Goal: Task Accomplishment & Management: Manage account settings

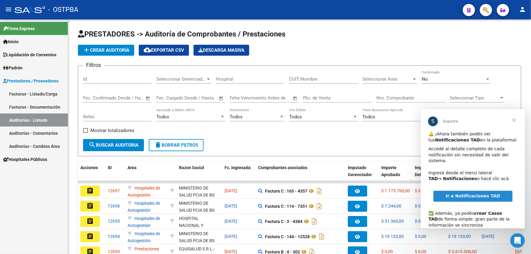
click at [515, 121] on span "Cerrar" at bounding box center [514, 120] width 22 height 22
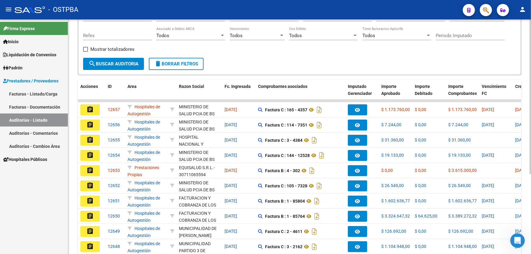
scroll to position [83, 0]
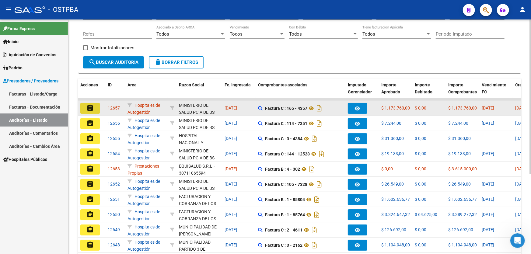
click at [91, 105] on mat-icon "assignment" at bounding box center [89, 107] width 7 height 7
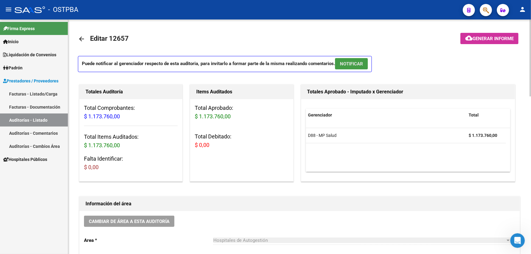
click at [358, 61] on span "NOTIFICAR" at bounding box center [351, 63] width 23 height 5
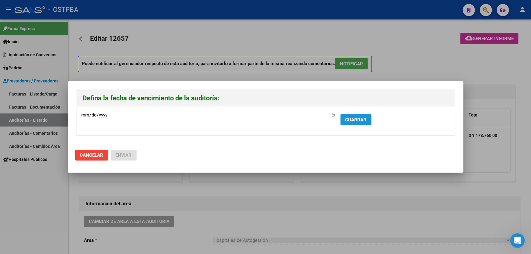
click at [355, 118] on span "GUARDAR" at bounding box center [355, 119] width 21 height 5
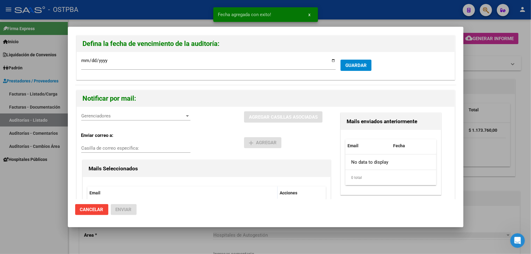
click at [82, 116] on span "Gerenciadores" at bounding box center [133, 115] width 104 height 5
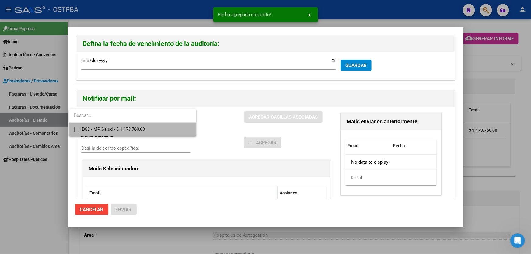
click at [77, 127] on mat-pseudo-checkbox at bounding box center [76, 129] width 5 height 5
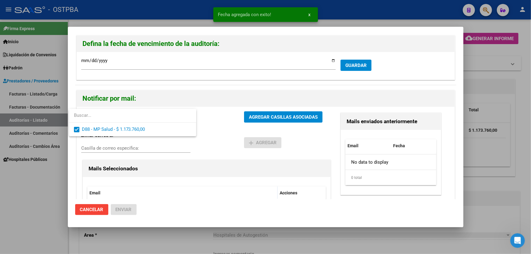
click at [197, 138] on div at bounding box center [265, 127] width 531 height 254
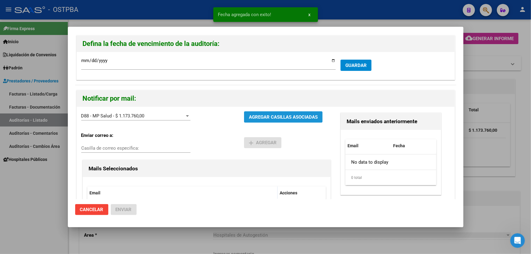
click at [278, 122] on button "AGREGAR CASILLAS ASOCIADAS" at bounding box center [283, 116] width 79 height 11
click at [122, 208] on span "Enviar" at bounding box center [124, 209] width 16 height 5
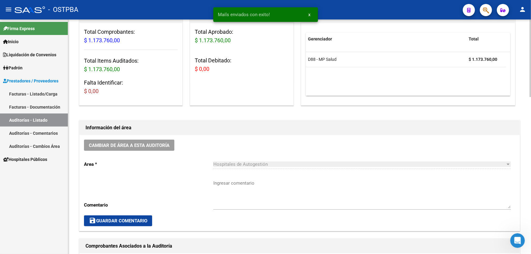
scroll to position [166, 0]
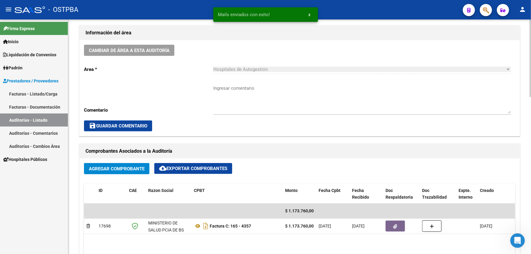
click at [246, 100] on textarea "Ingresar comentario" at bounding box center [362, 99] width 298 height 29
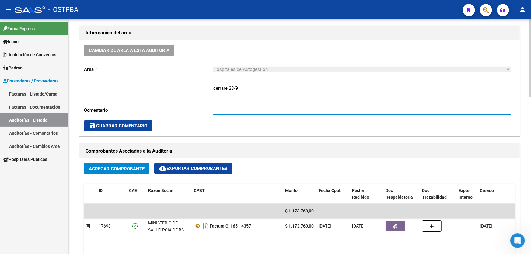
click at [228, 87] on textarea "cerrare 28/9" at bounding box center [362, 99] width 298 height 29
type textarea "CERRAR 28/9"
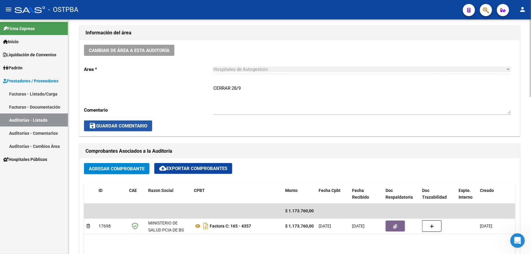
click at [109, 124] on span "save Guardar Comentario" at bounding box center [118, 125] width 58 height 5
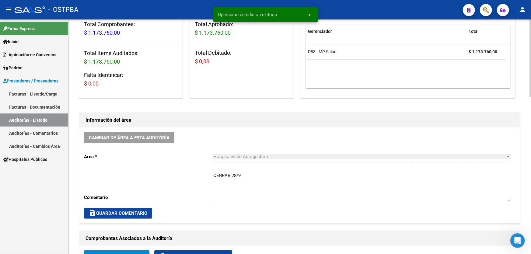
scroll to position [0, 0]
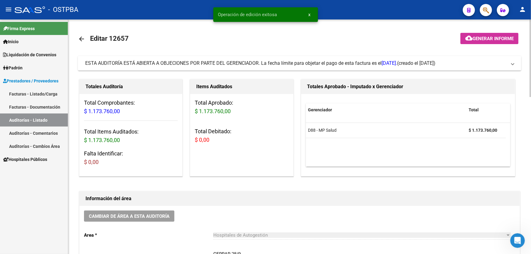
click at [84, 36] on mat-icon "arrow_back" at bounding box center [81, 38] width 7 height 7
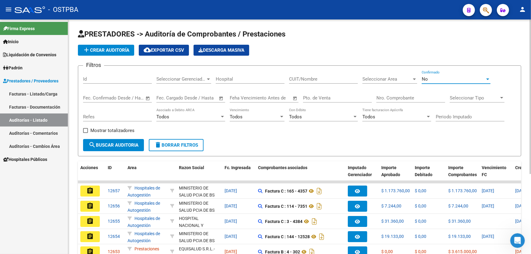
click at [438, 76] on div "No" at bounding box center [453, 78] width 63 height 5
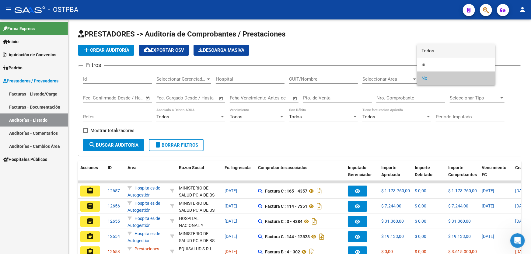
click at [446, 49] on span "Todos" at bounding box center [456, 51] width 69 height 14
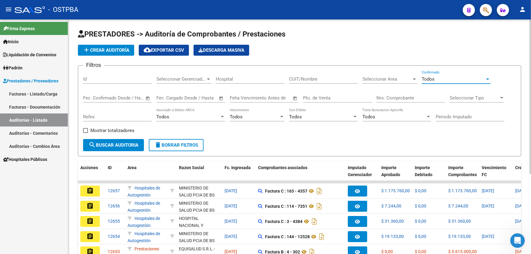
click at [391, 97] on input "Nro. Comprobante" at bounding box center [410, 97] width 69 height 5
type input "107921"
click at [94, 144] on mat-icon "search" at bounding box center [92, 144] width 7 height 7
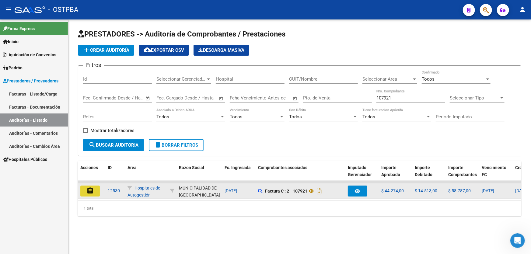
click at [89, 187] on mat-icon "assignment" at bounding box center [89, 190] width 7 height 7
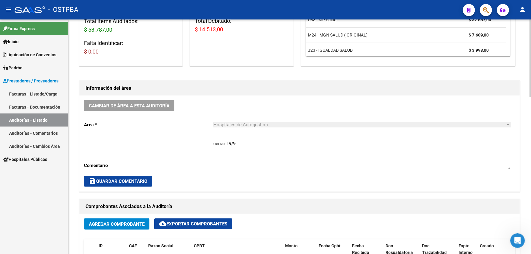
scroll to position [221, 0]
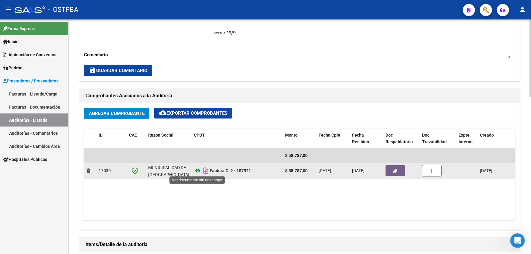
click at [199, 169] on icon at bounding box center [198, 170] width 8 height 7
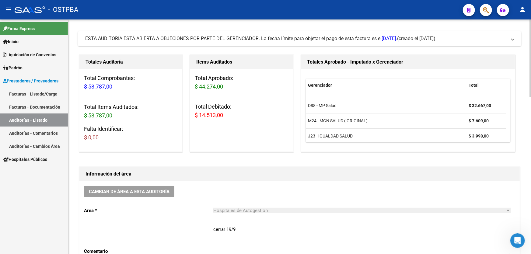
scroll to position [0, 0]
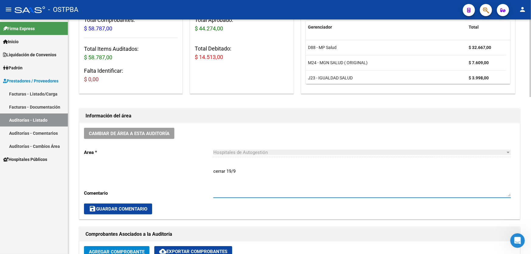
click at [243, 168] on textarea "cerrar 19/9" at bounding box center [362, 182] width 298 height 29
type textarea "c"
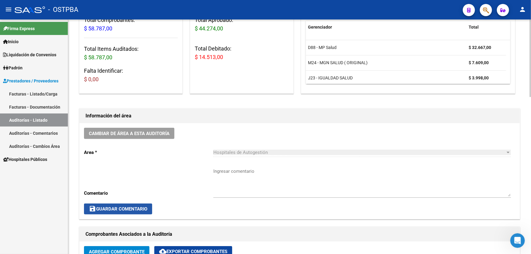
click at [136, 208] on span "save Guardar Comentario" at bounding box center [118, 208] width 58 height 5
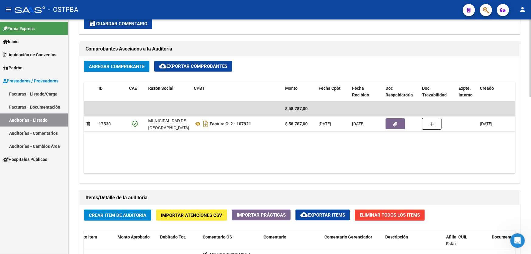
scroll to position [277, 0]
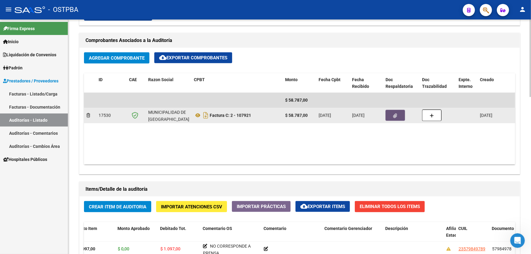
click at [394, 116] on icon "button" at bounding box center [396, 116] width 4 height 5
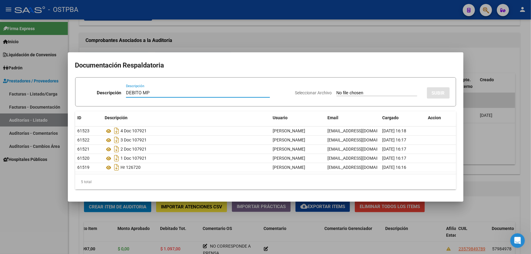
type input "DEBITO MP"
click at [340, 92] on input "Seleccionar Archivo" at bounding box center [377, 93] width 81 height 6
type input "C:\fakepath\DEBITO MP.pdf"
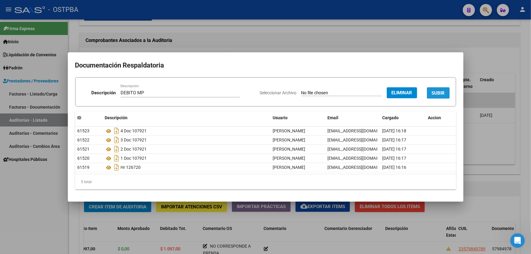
click at [443, 93] on span "SUBIR" at bounding box center [438, 92] width 13 height 5
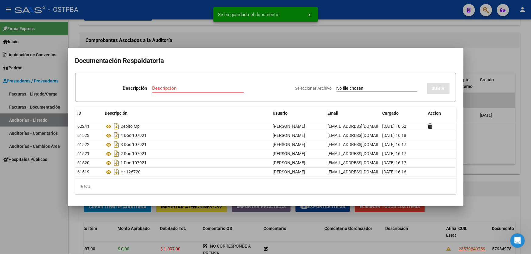
click at [475, 138] on div at bounding box center [265, 127] width 531 height 254
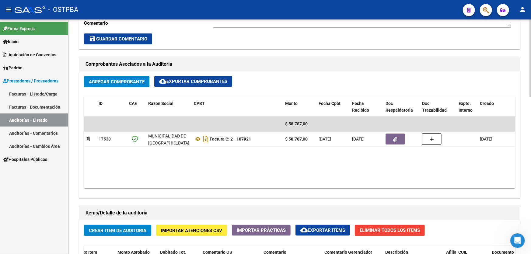
scroll to position [304, 0]
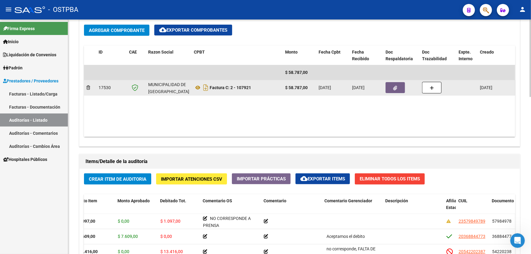
click at [393, 86] on button "button" at bounding box center [395, 87] width 19 height 11
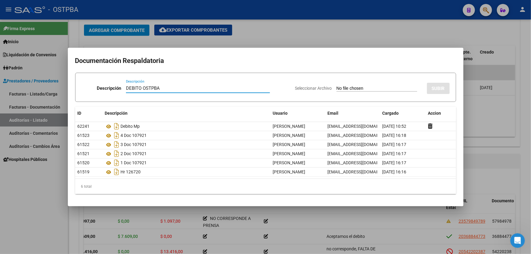
type input "DEBITO OSTPBA"
click at [337, 87] on input "Seleccionar Archivo" at bounding box center [377, 89] width 81 height 6
type input "C:\fakepath\DEBITO OSTPBA 12530.pdf"
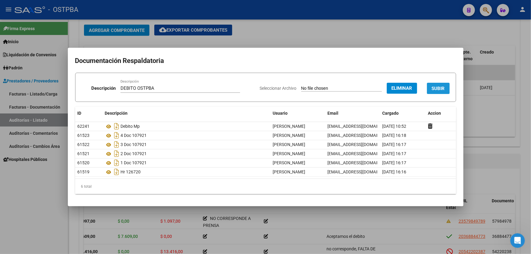
click at [437, 85] on button "SUBIR" at bounding box center [438, 88] width 23 height 11
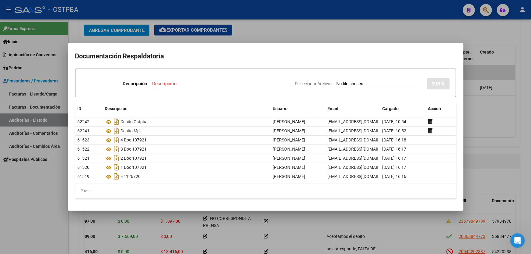
click at [484, 122] on div at bounding box center [265, 127] width 531 height 254
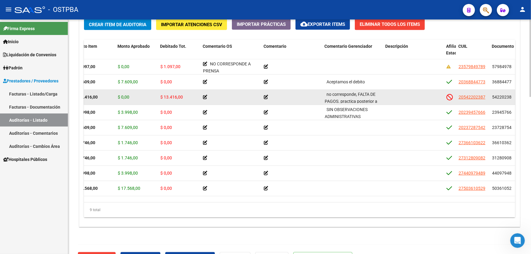
scroll to position [475, 0]
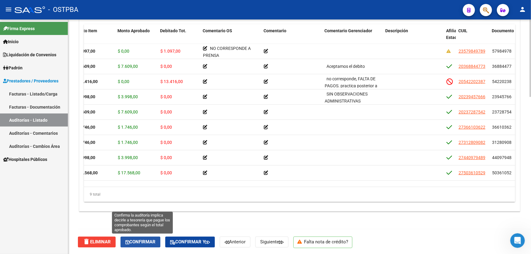
click at [144, 240] on span "Confirmar" at bounding box center [140, 242] width 30 height 5
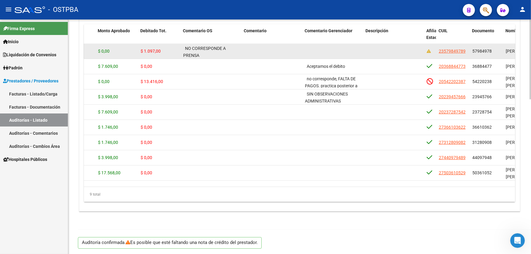
type input "202509"
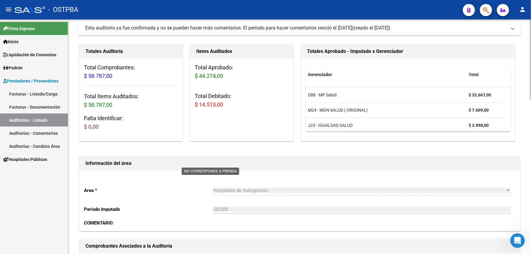
scroll to position [0, 0]
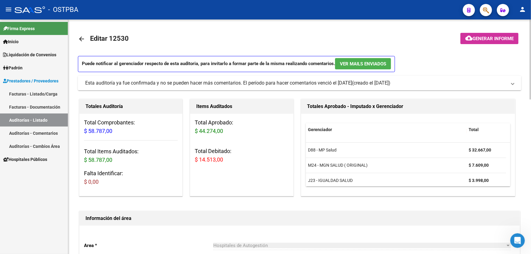
click at [79, 37] on mat-icon "arrow_back" at bounding box center [81, 38] width 7 height 7
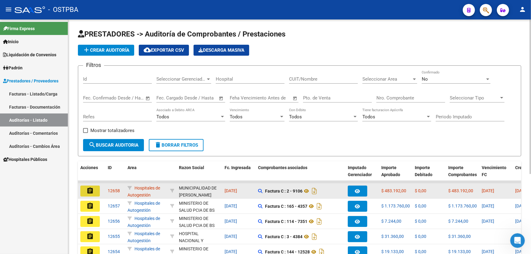
click at [87, 192] on mat-icon "assignment" at bounding box center [89, 190] width 7 height 7
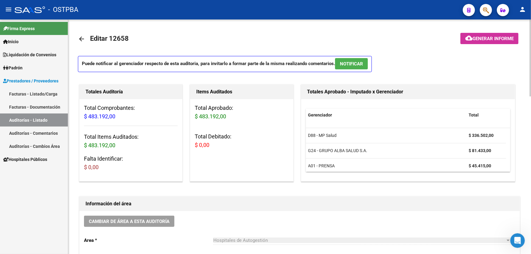
click at [359, 63] on span "NOTIFICAR" at bounding box center [351, 63] width 23 height 5
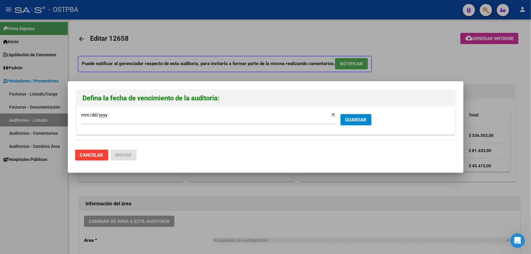
click at [356, 113] on form "[DATE] Ingresar la fecha * GUARDAR" at bounding box center [265, 120] width 369 height 19
click at [357, 120] on span "GUARDAR" at bounding box center [355, 119] width 21 height 5
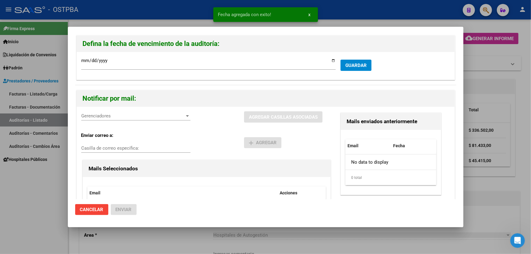
scroll to position [50, 0]
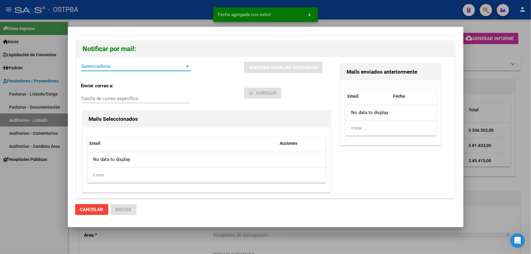
click at [110, 68] on span "Gerenciadores" at bounding box center [133, 66] width 104 height 5
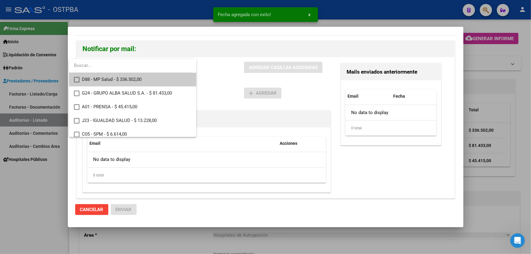
click at [76, 78] on mat-pseudo-checkbox at bounding box center [76, 79] width 5 height 5
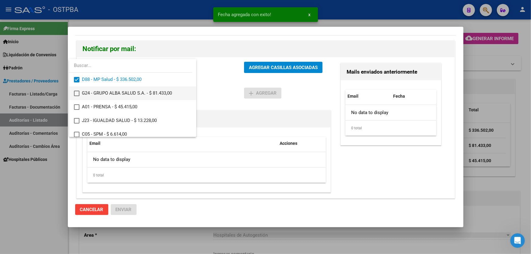
click at [73, 92] on mat-option "G24 - GRUPO ALBA SALUD S.A. - $ 81.433,00" at bounding box center [132, 93] width 127 height 14
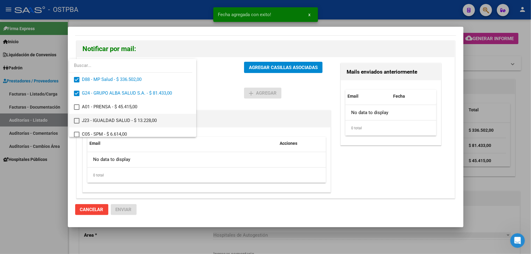
click at [73, 118] on mat-option "J23 - IGUALDAD SALUD - $ 13.228,00" at bounding box center [132, 121] width 127 height 14
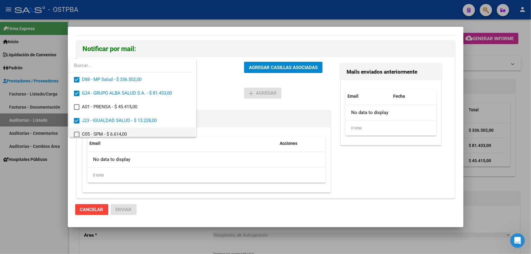
click at [77, 132] on mat-pseudo-checkbox at bounding box center [76, 134] width 5 height 5
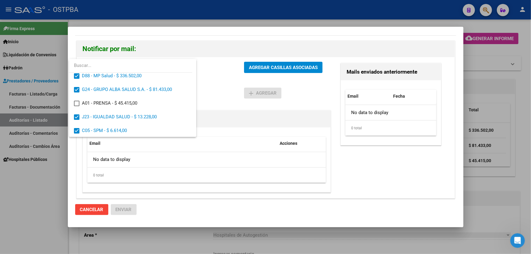
click at [290, 67] on div at bounding box center [265, 127] width 531 height 254
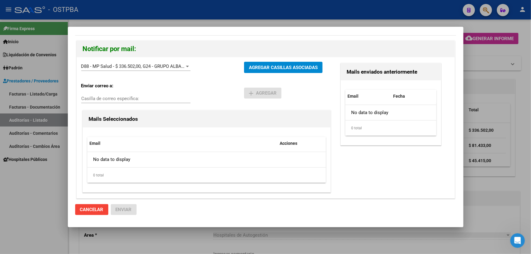
click at [219, 82] on div "Enviar correo a: Casilla de correo específica:" at bounding box center [162, 93] width 163 height 31
click at [261, 70] on button "AGREGAR CASILLAS ASOCIADAS" at bounding box center [283, 67] width 79 height 11
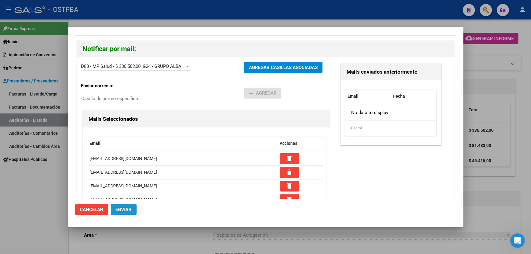
click at [119, 209] on span "Enviar" at bounding box center [124, 209] width 16 height 5
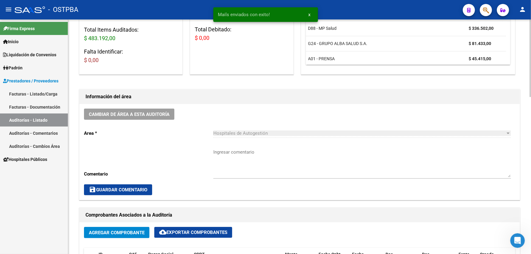
scroll to position [138, 0]
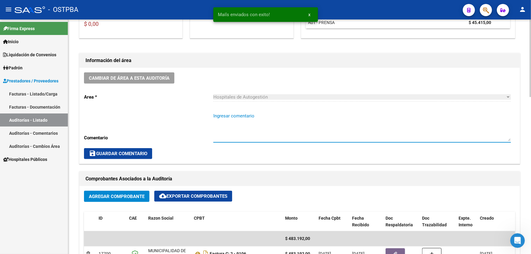
click at [248, 131] on textarea "Ingresar comentario" at bounding box center [362, 127] width 298 height 29
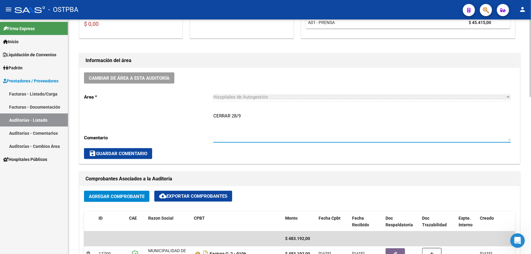
type textarea "CERRAR 28/9"
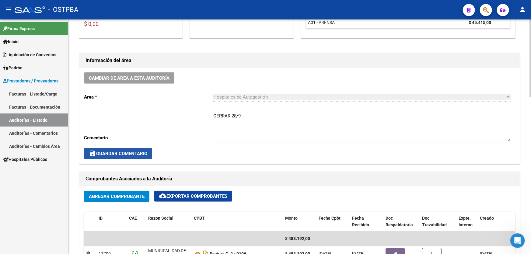
click at [124, 153] on span "save Guardar Comentario" at bounding box center [118, 153] width 58 height 5
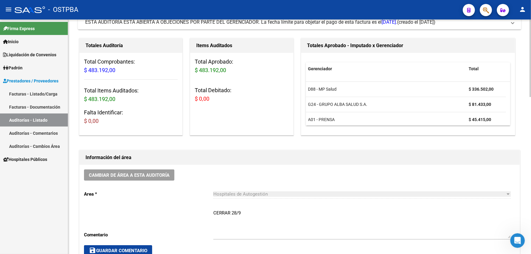
scroll to position [0, 0]
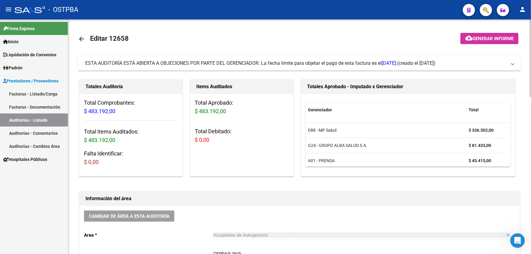
click at [80, 37] on mat-icon "arrow_back" at bounding box center [81, 38] width 7 height 7
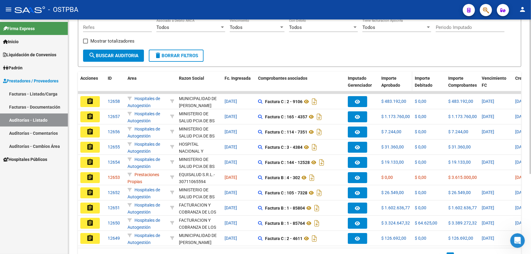
scroll to position [11, 0]
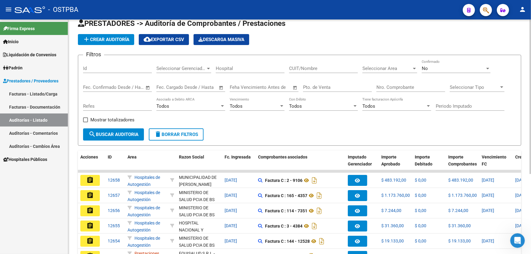
click at [434, 67] on div "No" at bounding box center [453, 68] width 63 height 5
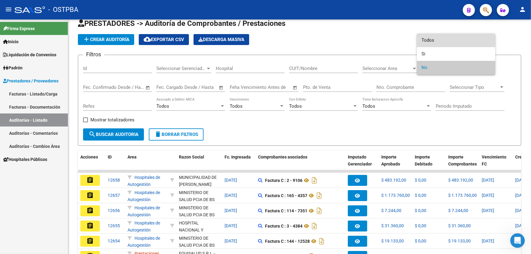
click at [441, 38] on span "Todos" at bounding box center [456, 40] width 69 height 14
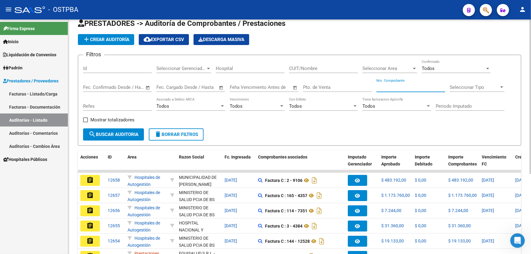
click at [407, 87] on input "Nro. Comprobante" at bounding box center [410, 87] width 69 height 5
type input "10211"
click at [114, 132] on span "search Buscar Auditoria" at bounding box center [114, 134] width 50 height 5
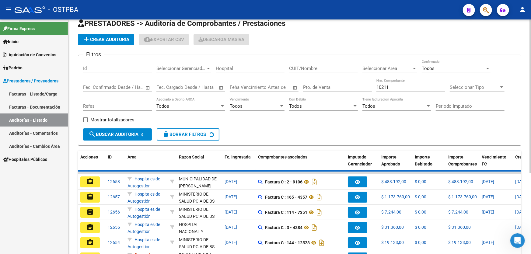
scroll to position [0, 0]
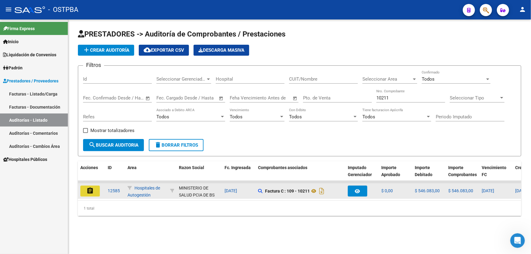
click at [88, 189] on mat-icon "assignment" at bounding box center [89, 190] width 7 height 7
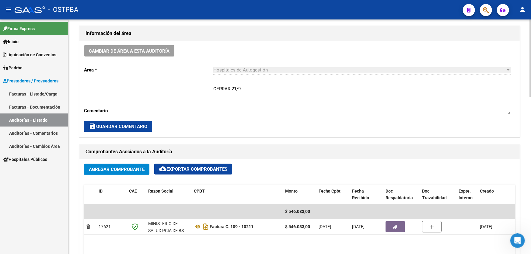
scroll to position [249, 0]
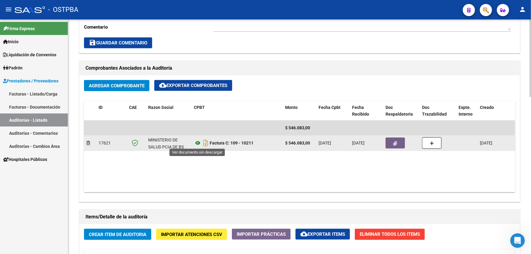
click at [198, 142] on icon at bounding box center [198, 142] width 8 height 7
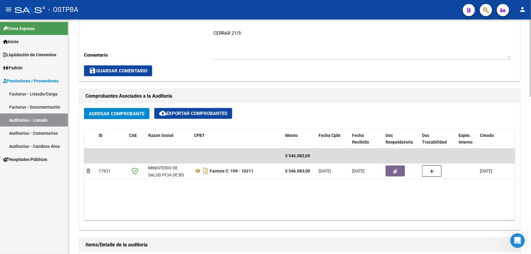
scroll to position [138, 0]
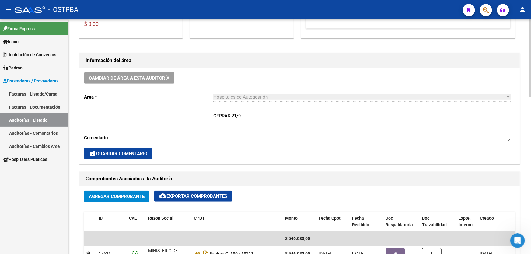
click at [245, 114] on textarea "CERRAR 21/9" at bounding box center [362, 127] width 298 height 29
type textarea "C"
click at [103, 151] on span "save Guardar Comentario" at bounding box center [118, 153] width 58 height 5
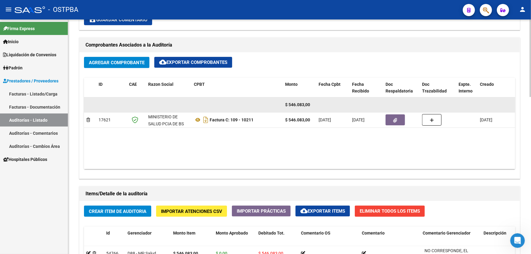
scroll to position [277, 0]
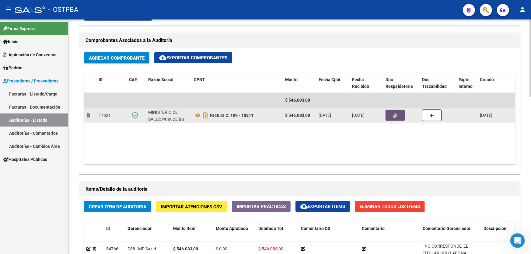
click at [396, 114] on icon "button" at bounding box center [396, 116] width 4 height 5
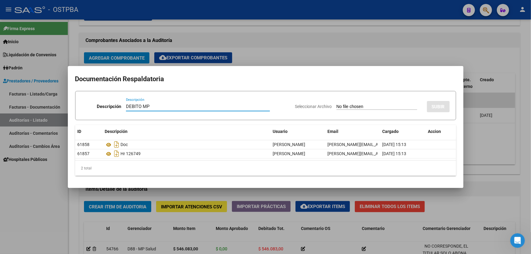
type input "DEBITO MP"
click at [343, 107] on input "Seleccionar Archivo" at bounding box center [377, 107] width 81 height 6
type input "C:\fakepath\DEBITO MP 12585.pdf"
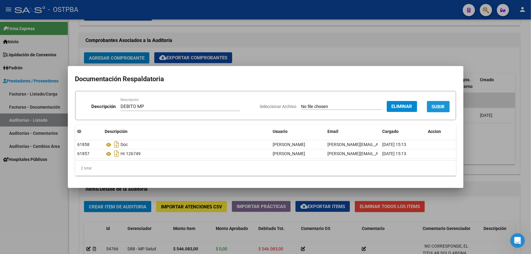
click at [440, 107] on span "SUBIR" at bounding box center [438, 106] width 13 height 5
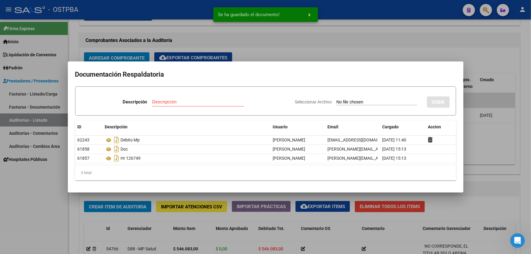
click at [490, 142] on div at bounding box center [265, 127] width 531 height 254
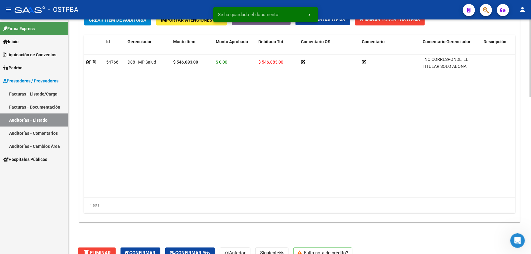
scroll to position [475, 0]
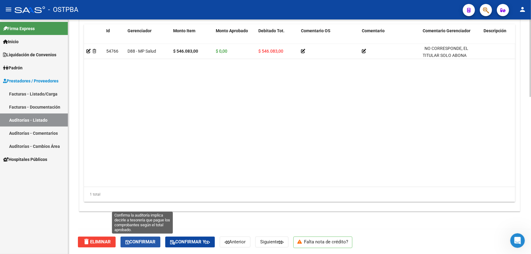
click at [143, 243] on span "Confirmar" at bounding box center [140, 242] width 30 height 5
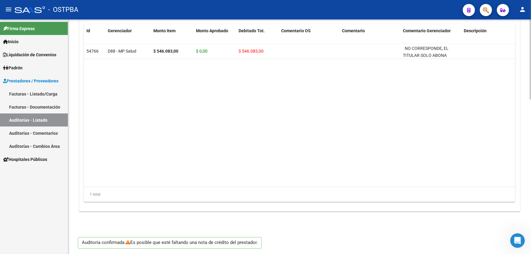
type input "202509"
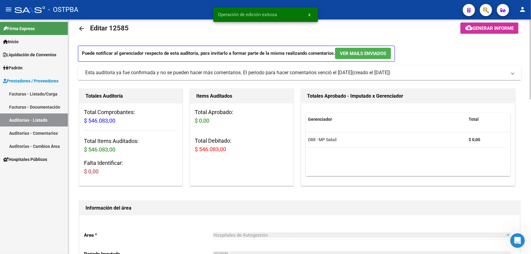
scroll to position [0, 0]
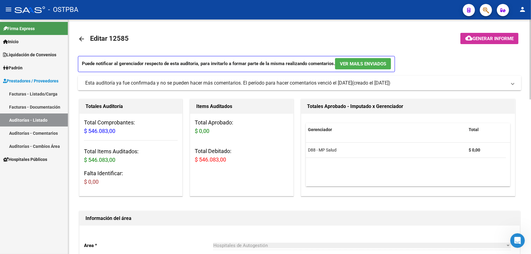
click at [80, 38] on mat-icon "arrow_back" at bounding box center [81, 38] width 7 height 7
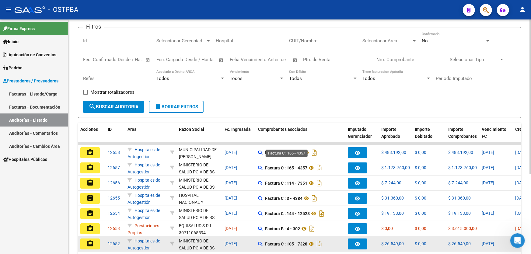
scroll to position [121, 0]
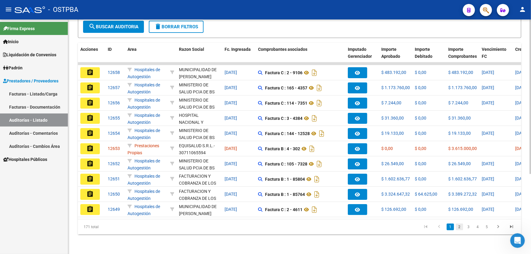
click at [458, 227] on link "2" at bounding box center [459, 227] width 7 height 7
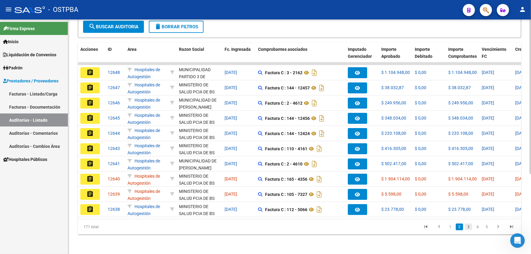
click at [469, 229] on link "3" at bounding box center [468, 227] width 7 height 7
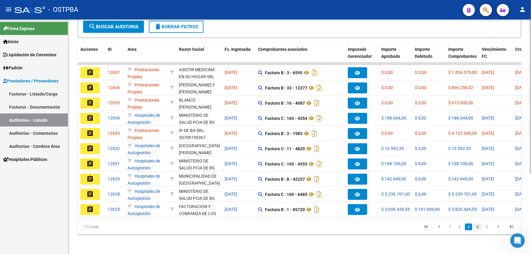
click at [478, 229] on link "4" at bounding box center [477, 227] width 7 height 7
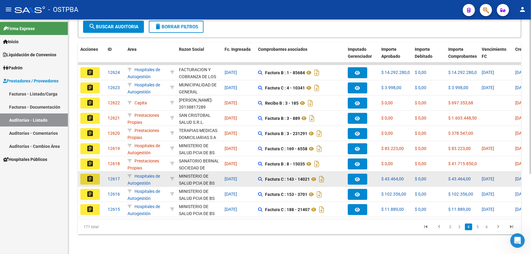
click at [88, 175] on mat-icon "assignment" at bounding box center [89, 178] width 7 height 7
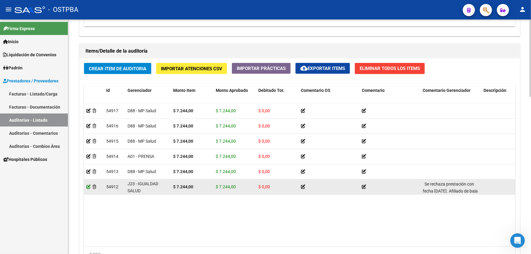
click at [87, 186] on icon at bounding box center [88, 187] width 4 height 4
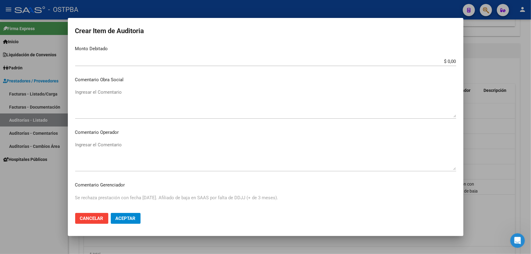
scroll to position [233, 0]
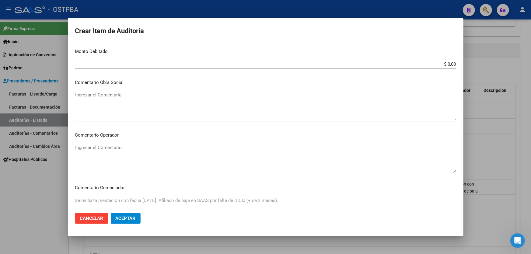
click at [450, 63] on input "$ 0,00" at bounding box center [265, 63] width 381 height 5
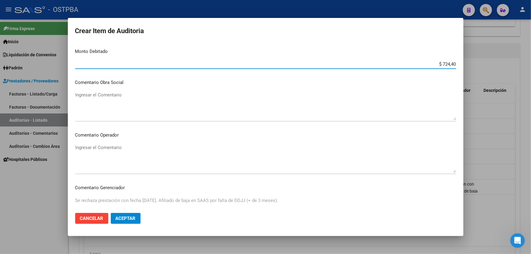
type input "$ 7.244,00"
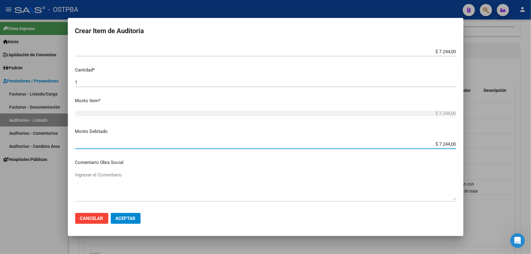
scroll to position [150, 0]
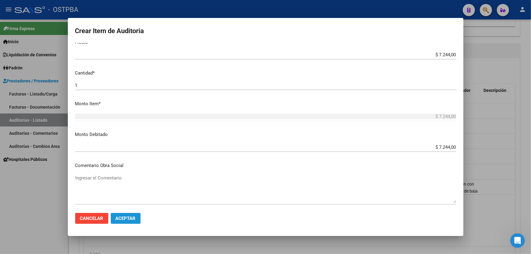
click at [123, 216] on span "Aceptar" at bounding box center [126, 218] width 20 height 5
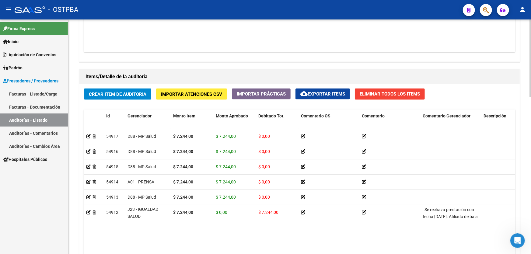
scroll to position [304, 0]
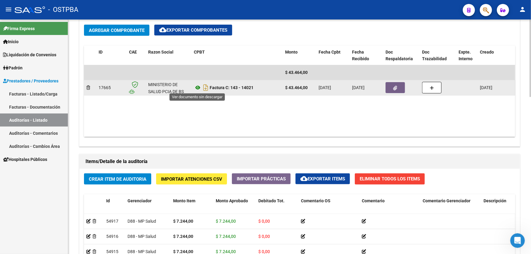
click at [196, 85] on icon at bounding box center [198, 87] width 8 height 7
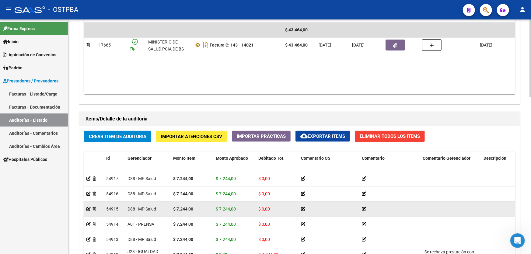
scroll to position [387, 0]
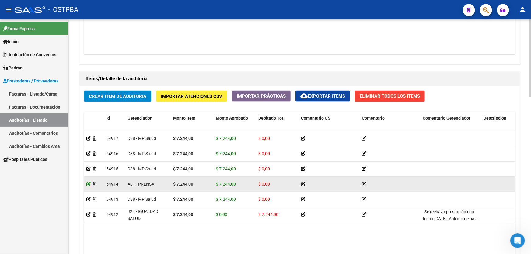
click at [89, 183] on icon at bounding box center [88, 184] width 4 height 4
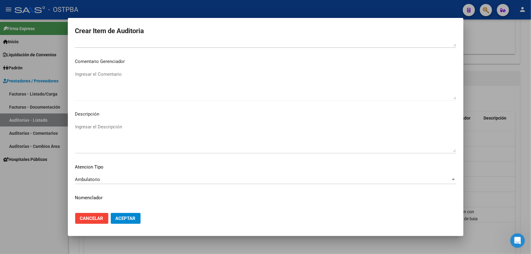
scroll to position [359, 0]
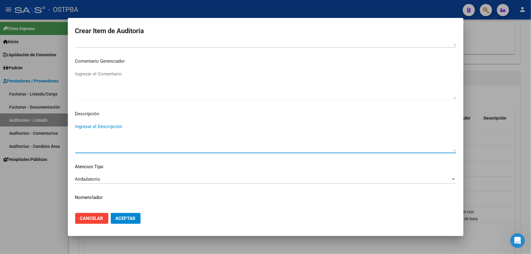
click at [111, 134] on textarea "Ingresar el Descripción" at bounding box center [265, 137] width 381 height 29
type textarea "420101"
click at [122, 219] on span "Aceptar" at bounding box center [126, 218] width 20 height 5
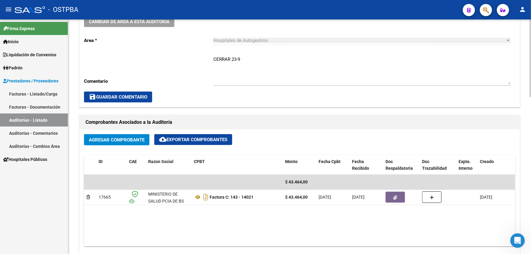
scroll to position [138, 0]
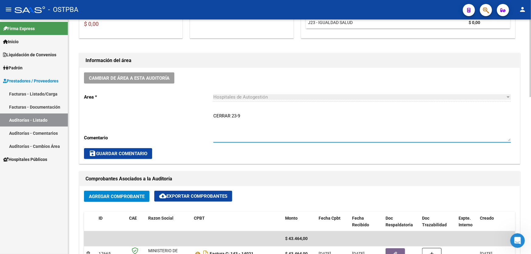
click at [247, 113] on textarea "CERRAR 23-9" at bounding box center [362, 127] width 298 height 29
type textarea "CERRAR 23-9 CONTIENE DEBITOS EN CARPETA"
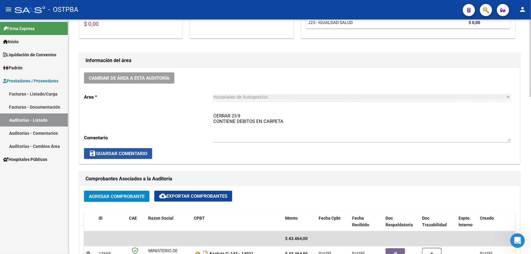
click at [116, 154] on span "save Guardar Comentario" at bounding box center [118, 153] width 58 height 5
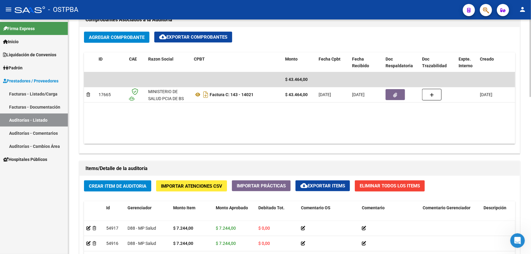
scroll to position [277, 0]
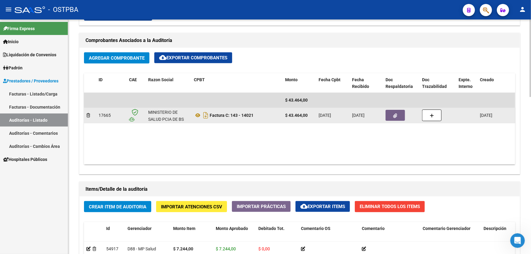
click at [396, 115] on icon "button" at bounding box center [396, 116] width 4 height 5
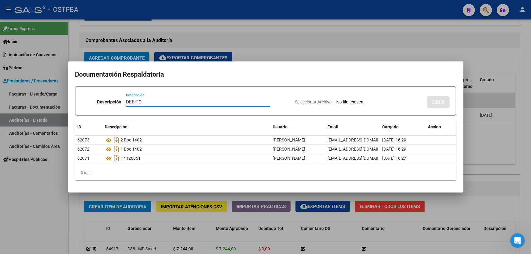
type input "DEBITO"
click at [337, 102] on input "Seleccionar Archivo" at bounding box center [377, 103] width 81 height 6
type input "C:\fakepath\DEBITO IGUALDAD S.pdf"
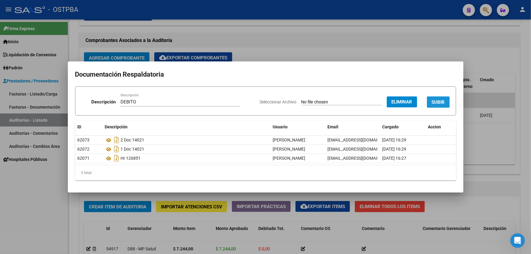
click at [441, 101] on span "SUBIR" at bounding box center [438, 102] width 13 height 5
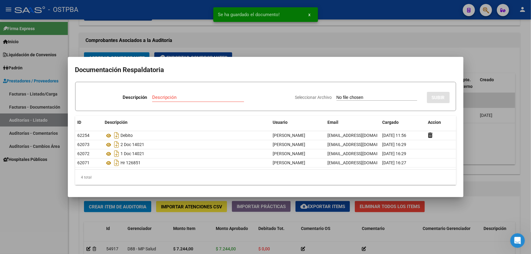
click at [482, 134] on div at bounding box center [265, 127] width 531 height 254
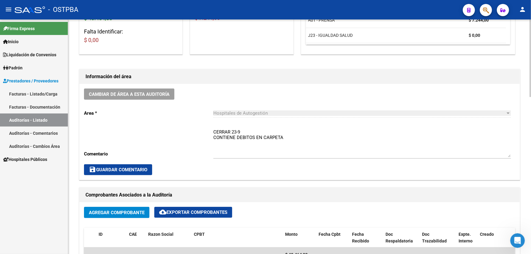
scroll to position [138, 0]
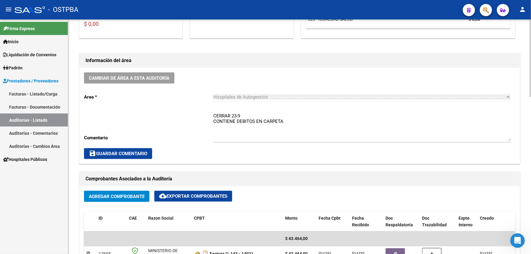
click at [286, 119] on textarea "CERRAR 23-9 CONTIENE DEBITOS EN CARPETA" at bounding box center [362, 127] width 298 height 29
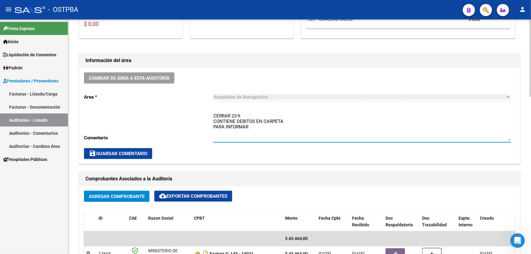
type textarea "CERRAR 23-9 CONTIENE DEBITOS EN CARPETA PARA INFORMAR"
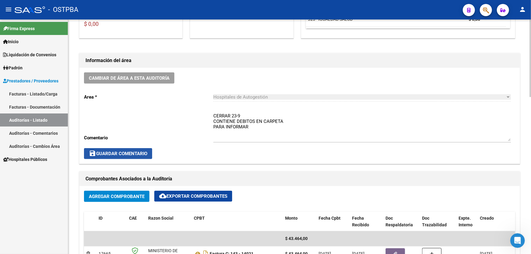
click at [117, 149] on button "save Guardar Comentario" at bounding box center [118, 153] width 68 height 11
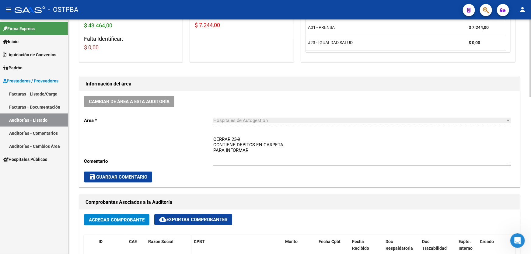
scroll to position [0, 0]
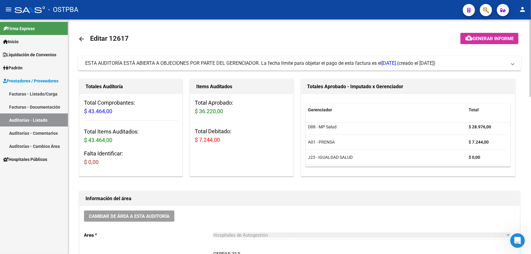
click at [80, 36] on mat-icon "arrow_back" at bounding box center [81, 38] width 7 height 7
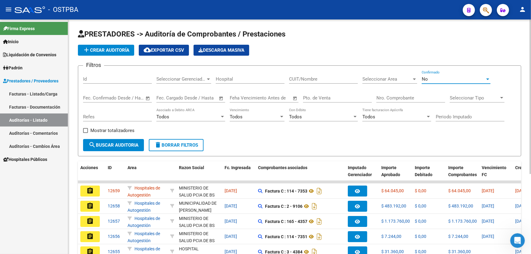
click at [443, 79] on div "No" at bounding box center [453, 78] width 63 height 5
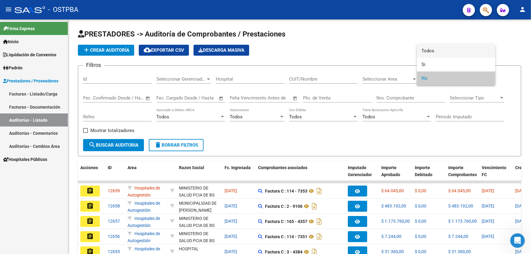
click at [444, 51] on span "Todos" at bounding box center [456, 51] width 69 height 14
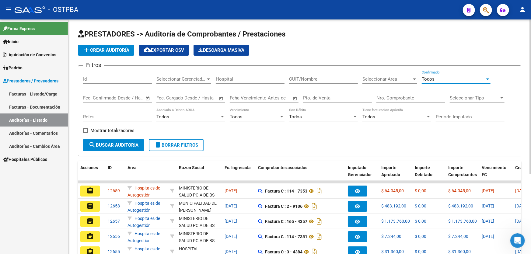
click at [91, 78] on input "Id" at bounding box center [117, 78] width 69 height 5
type input "12120"
click at [101, 147] on button "search Buscar Auditoria" at bounding box center [113, 145] width 61 height 12
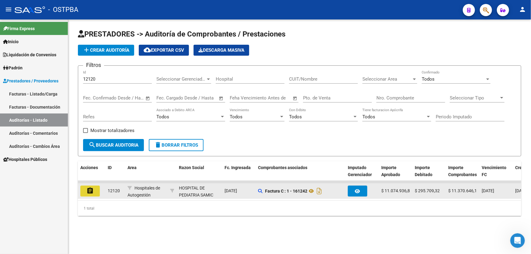
click at [90, 191] on mat-icon "assignment" at bounding box center [89, 190] width 7 height 7
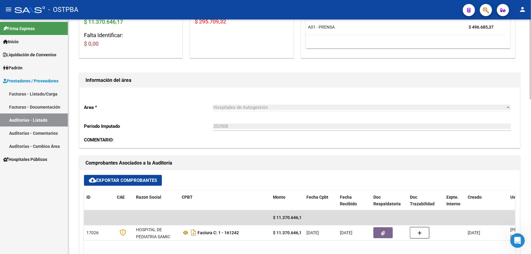
scroll to position [277, 0]
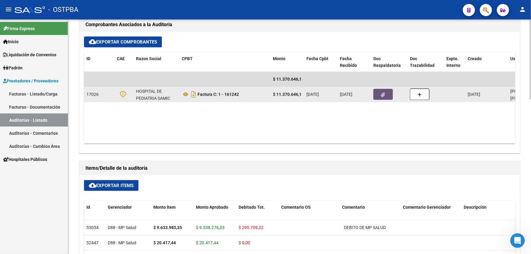
click at [383, 96] on button "button" at bounding box center [382, 94] width 19 height 11
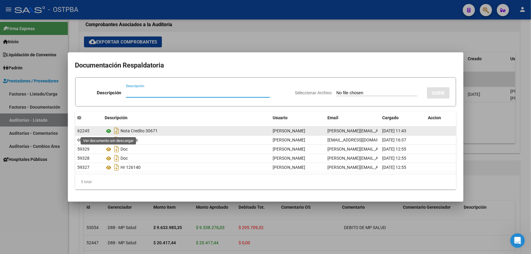
click at [109, 131] on icon at bounding box center [109, 131] width 8 height 7
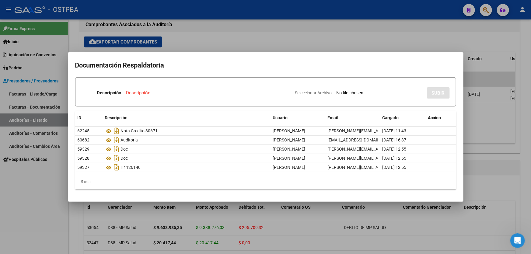
click at [246, 39] on div at bounding box center [265, 127] width 531 height 254
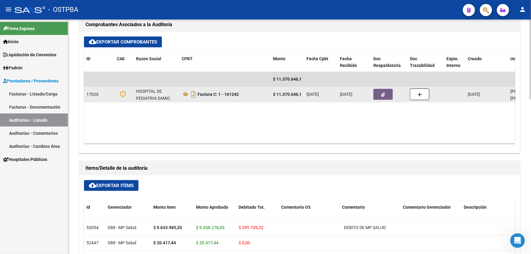
click at [386, 90] on button "button" at bounding box center [382, 94] width 19 height 11
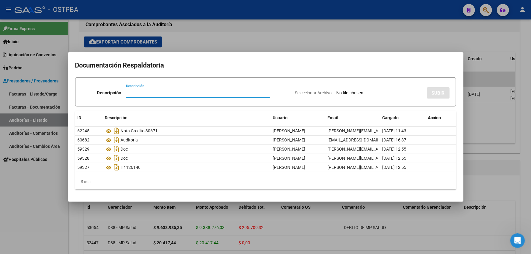
click at [213, 33] on div at bounding box center [265, 127] width 531 height 254
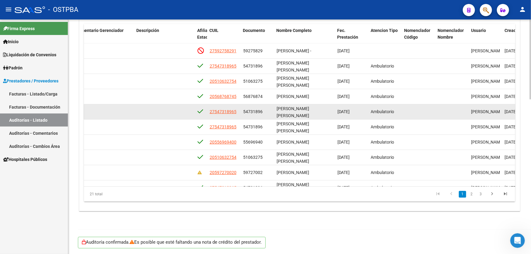
scroll to position [343, 0]
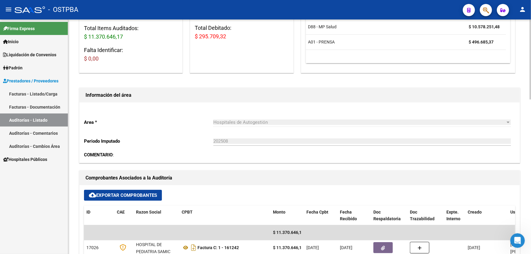
scroll to position [194, 0]
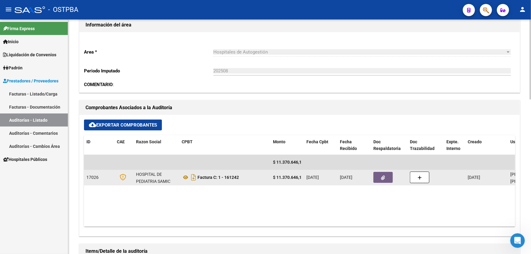
click at [377, 178] on button "button" at bounding box center [382, 177] width 19 height 11
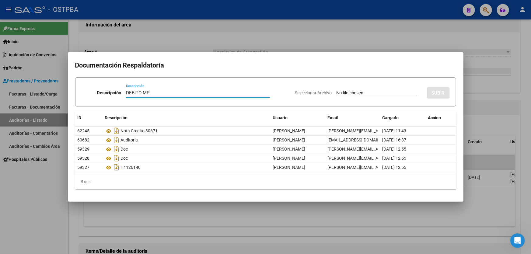
type input "DEBITO MP"
click at [324, 93] on app-file-uploader "Seleccionar Archivo" at bounding box center [358, 92] width 127 height 5
click at [337, 93] on input "Seleccionar Archivo" at bounding box center [377, 93] width 81 height 6
type input "C:\fakepath\DEBITO MP 12120.pdf"
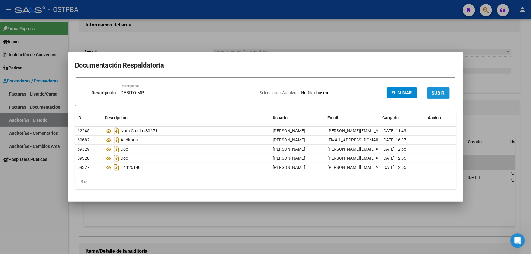
click at [440, 95] on span "SUBIR" at bounding box center [438, 92] width 13 height 5
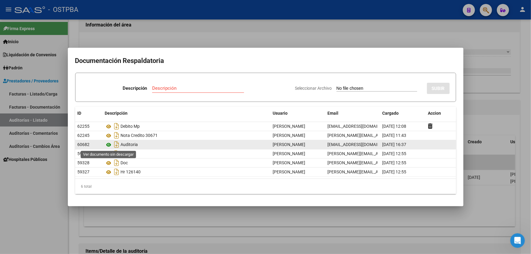
click at [108, 145] on icon at bounding box center [109, 144] width 8 height 7
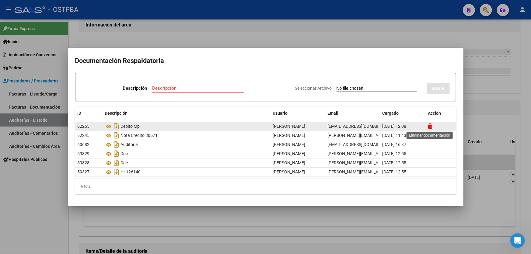
click at [432, 125] on icon at bounding box center [430, 126] width 5 height 6
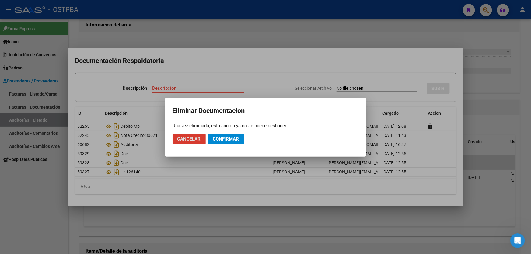
click at [192, 140] on span "Cancelar" at bounding box center [188, 138] width 23 height 5
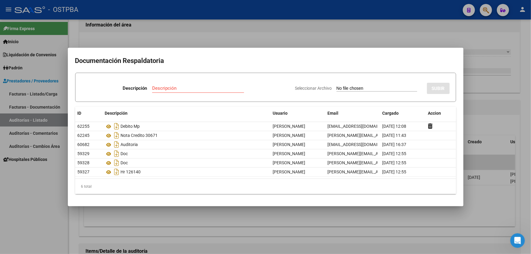
click at [303, 36] on div at bounding box center [265, 127] width 531 height 254
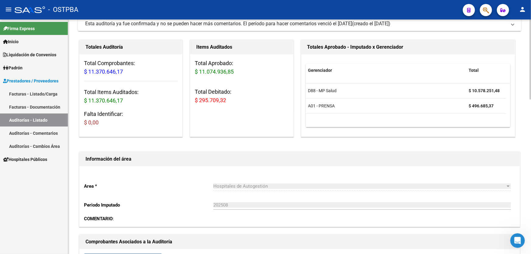
scroll to position [0, 0]
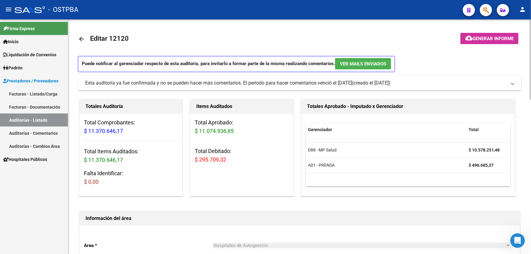
click at [78, 38] on mat-icon "arrow_back" at bounding box center [81, 38] width 7 height 7
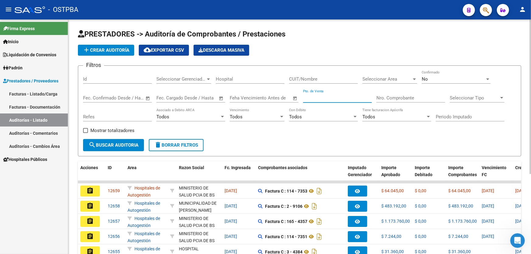
click at [350, 96] on input "Pto. de Venta" at bounding box center [337, 97] width 69 height 5
type input "6"
click at [391, 98] on input "Nro. Comprobante" at bounding box center [410, 97] width 69 height 5
type input "19865"
click at [448, 76] on div "No" at bounding box center [453, 78] width 63 height 5
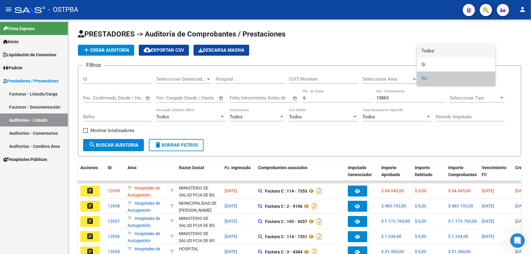
click at [452, 51] on span "Todos" at bounding box center [456, 51] width 69 height 14
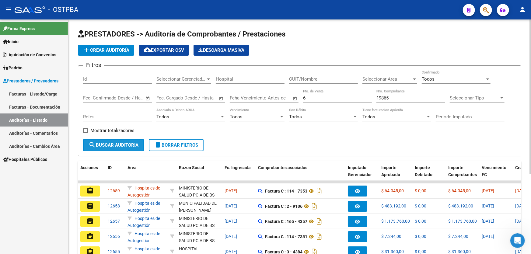
click at [111, 144] on span "search Buscar Auditoria" at bounding box center [114, 144] width 50 height 5
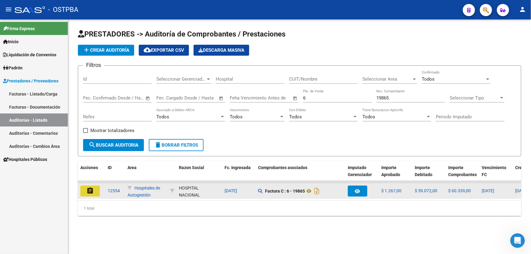
click at [89, 189] on mat-icon "assignment" at bounding box center [89, 190] width 7 height 7
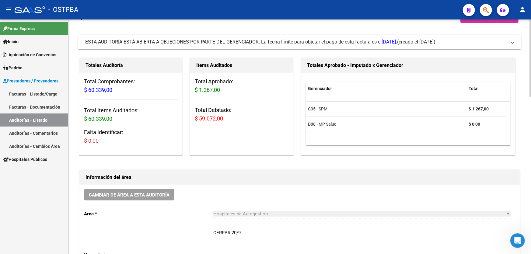
scroll to position [110, 0]
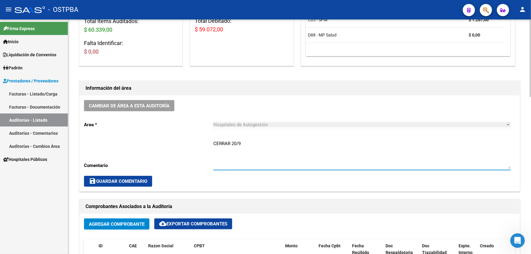
click at [249, 140] on textarea "CERRAR 20/9" at bounding box center [362, 154] width 298 height 29
type textarea "CERRAR 20/9 CONTIENE DEBITO A NOTIFICAR EN CARPETA"
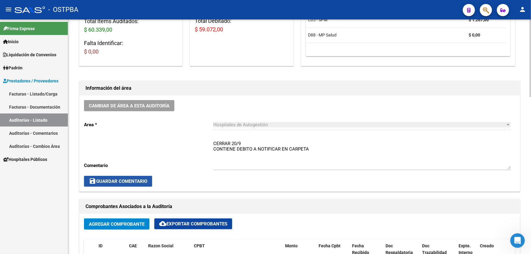
click at [103, 180] on span "save Guardar Comentario" at bounding box center [118, 181] width 58 height 5
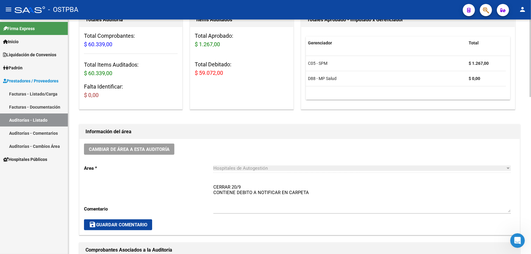
scroll to position [0, 0]
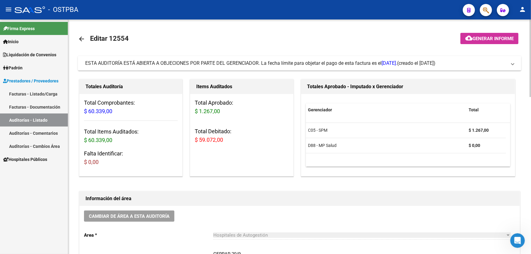
click at [79, 37] on mat-icon "arrow_back" at bounding box center [81, 38] width 7 height 7
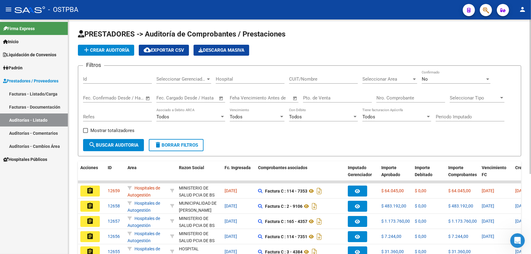
click at [433, 80] on div "No" at bounding box center [453, 78] width 63 height 5
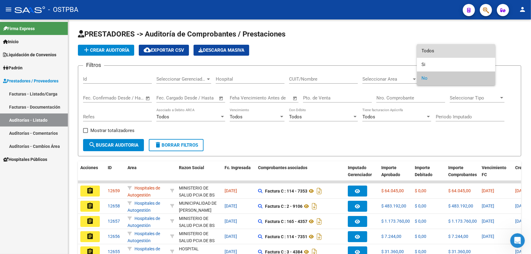
click at [437, 50] on span "Todos" at bounding box center [456, 51] width 69 height 14
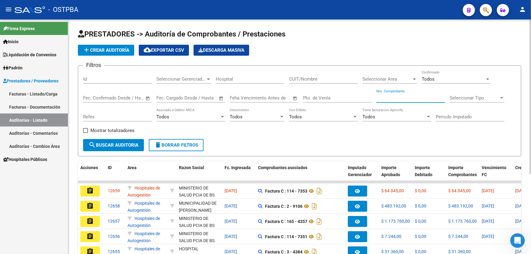
click at [386, 96] on input "Nro. Comprobante" at bounding box center [410, 97] width 69 height 5
type input "84622"
click at [125, 144] on span "search Buscar Auditoria" at bounding box center [114, 144] width 50 height 5
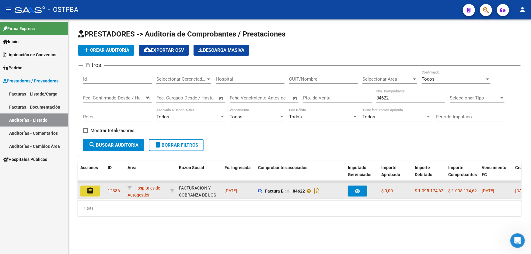
click at [89, 187] on mat-icon "assignment" at bounding box center [89, 190] width 7 height 7
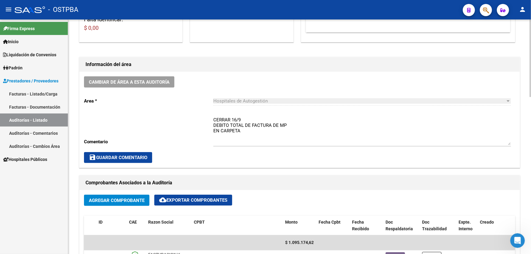
scroll to position [138, 0]
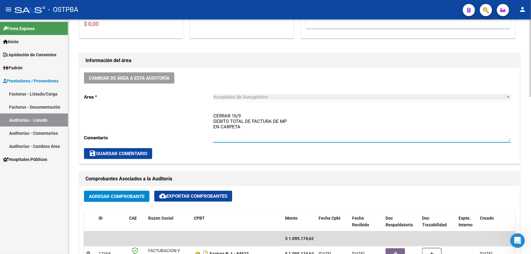
click at [244, 128] on textarea "CERRAR 16/9 DEBITO TOTAL DE FACTURA DE MP EN CARPETA" at bounding box center [362, 127] width 298 height 29
type textarea "C"
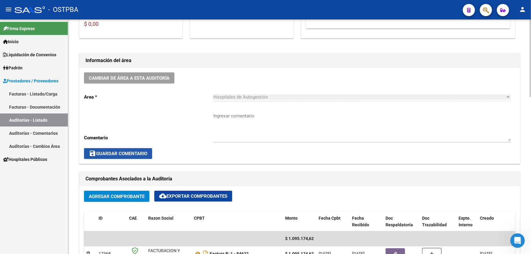
click at [133, 151] on span "save Guardar Comentario" at bounding box center [118, 153] width 58 height 5
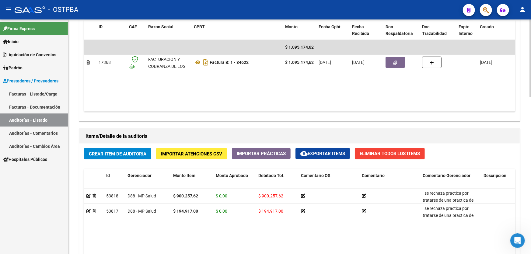
scroll to position [304, 0]
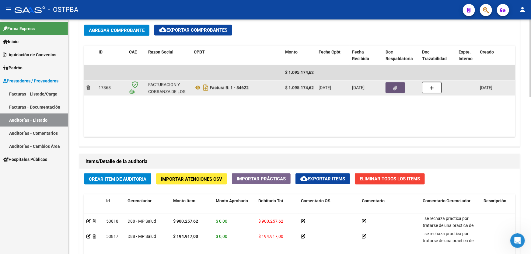
click at [395, 89] on icon "button" at bounding box center [396, 88] width 4 height 5
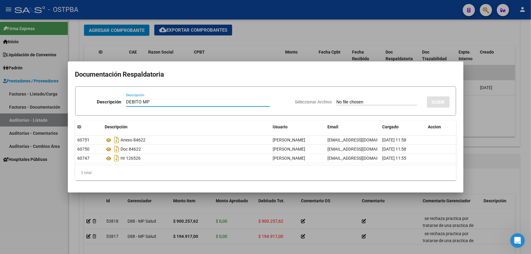
type input "DEBITO MP"
click at [337, 100] on input "Seleccionar Archivo" at bounding box center [377, 103] width 81 height 6
type input "C:\fakepath\DEBITO MP 12386.pdf"
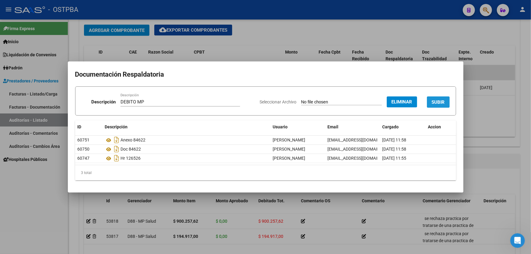
click at [433, 101] on span "SUBIR" at bounding box center [438, 102] width 13 height 5
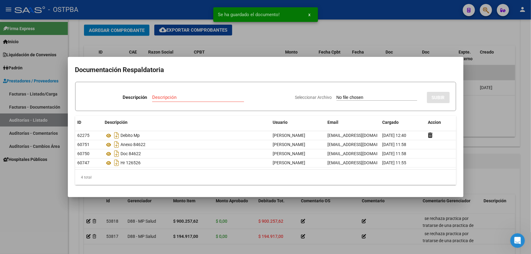
click at [487, 120] on div at bounding box center [265, 127] width 531 height 254
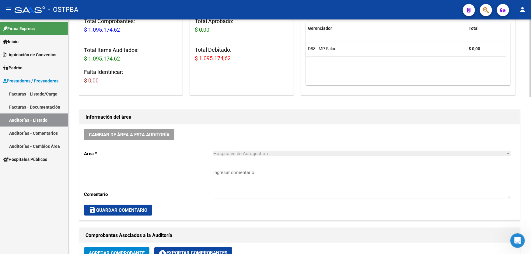
scroll to position [83, 0]
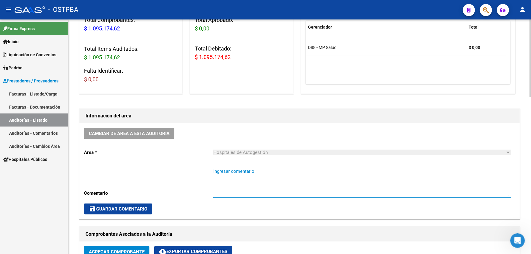
click at [225, 183] on textarea "Ingresar comentario" at bounding box center [362, 182] width 298 height 29
type textarea "SE INFORMA DEBITO TOTAL A FACOEP 17/9 CONFIRMAR 23/9"
click at [110, 209] on span "save Guardar Comentario" at bounding box center [118, 208] width 58 height 5
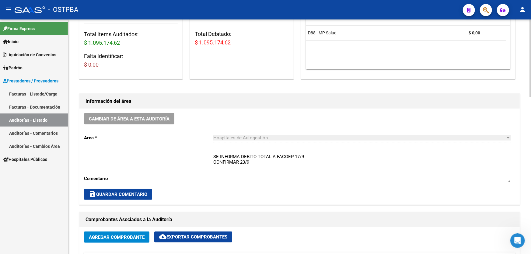
scroll to position [0, 0]
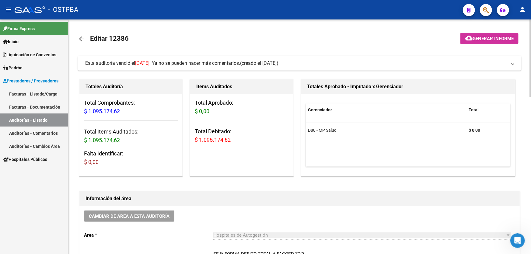
click at [79, 38] on mat-icon "arrow_back" at bounding box center [81, 38] width 7 height 7
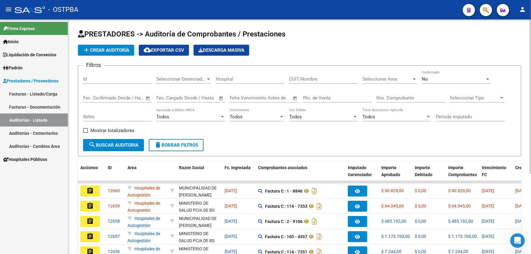
click at [435, 82] on div "No Confirmado" at bounding box center [456, 77] width 69 height 13
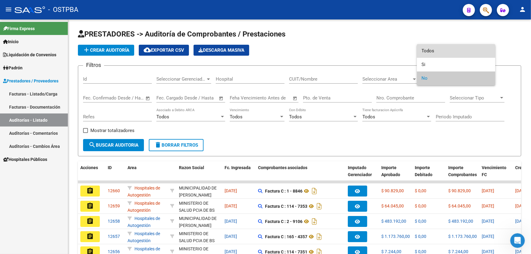
click at [441, 52] on span "Todos" at bounding box center [456, 51] width 69 height 14
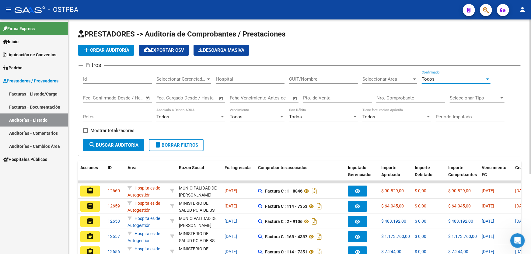
click at [391, 95] on input "Nro. Comprobante" at bounding box center [410, 97] width 69 height 5
type input "85373"
click at [105, 143] on span "search Buscar Auditoria" at bounding box center [114, 144] width 50 height 5
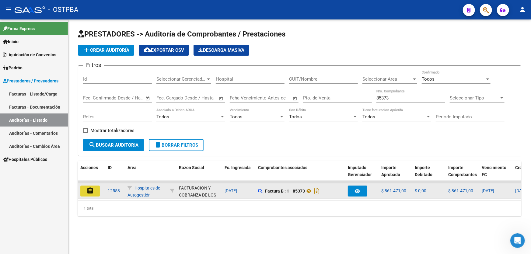
click at [88, 188] on mat-icon "assignment" at bounding box center [89, 190] width 7 height 7
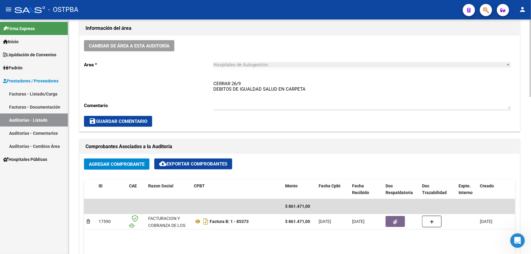
scroll to position [166, 0]
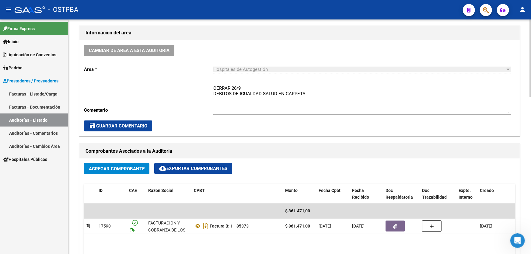
click at [307, 94] on textarea "CERRAR 26/9 DEBITOS DE IGUALDAD SALUD EN CARPETA" at bounding box center [362, 99] width 298 height 29
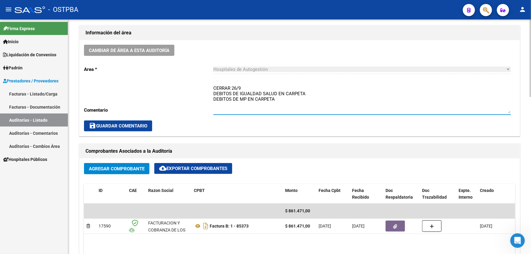
type textarea "CERRAR 26/9 DEBITOS DE IGUALDAD SALUD EN CARPETA DEBITOS DE MP EN CARPETA"
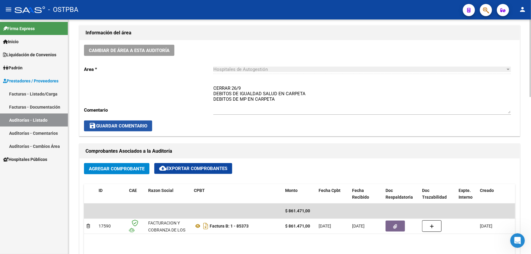
click at [126, 123] on span "save Guardar Comentario" at bounding box center [118, 125] width 58 height 5
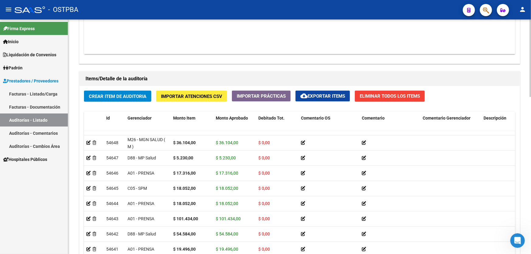
scroll to position [475, 0]
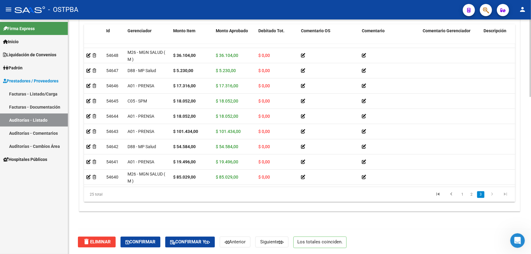
click at [530, 198] on div at bounding box center [531, 215] width 2 height 78
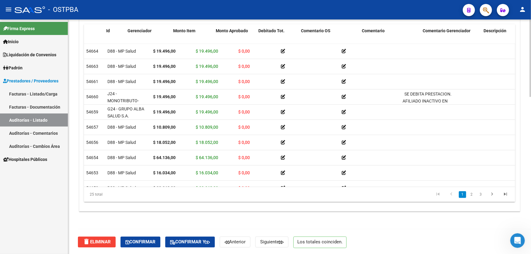
scroll to position [0, 0]
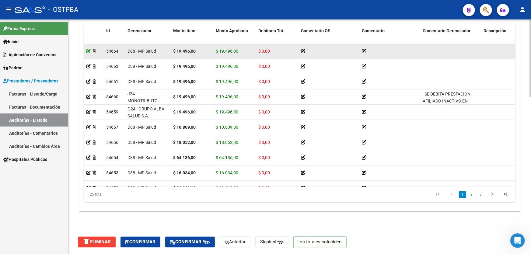
click at [88, 51] on icon at bounding box center [88, 51] width 4 height 4
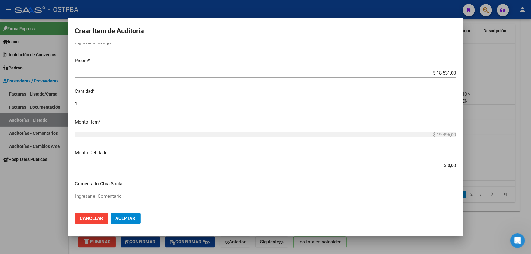
scroll to position [138, 0]
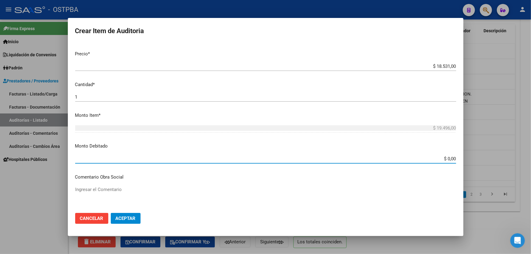
click at [451, 158] on input "$ 0,00" at bounding box center [265, 158] width 381 height 5
type input "$ 19.496,00"
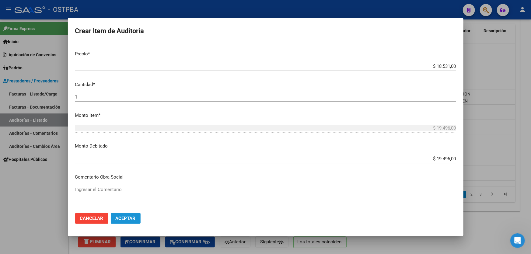
click at [127, 219] on span "Aceptar" at bounding box center [126, 218] width 20 height 5
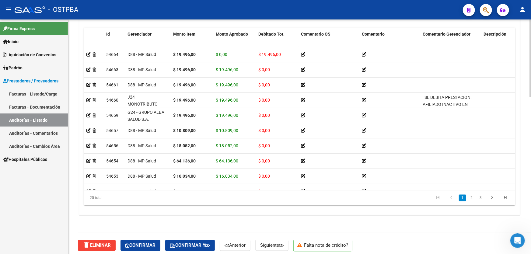
scroll to position [475, 0]
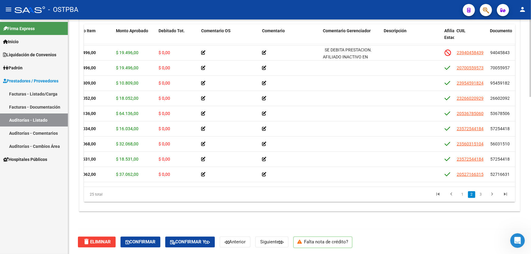
scroll to position [44, 0]
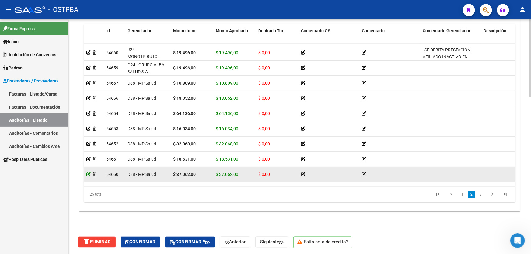
click at [87, 173] on icon at bounding box center [88, 174] width 4 height 4
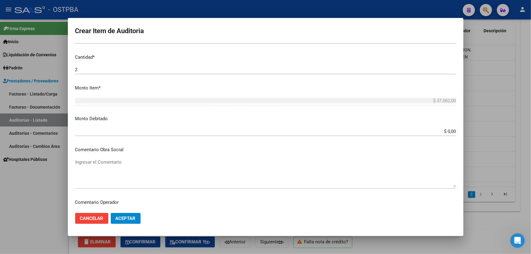
scroll to position [166, 0]
click at [451, 130] on input "$ 0,00" at bounding box center [265, 130] width 381 height 5
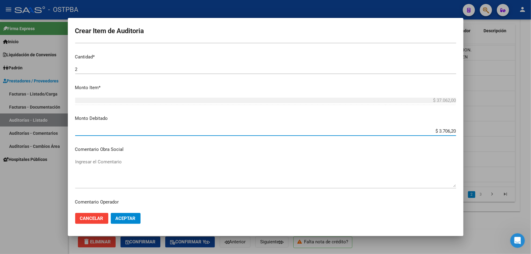
type input "$ 37.062,00"
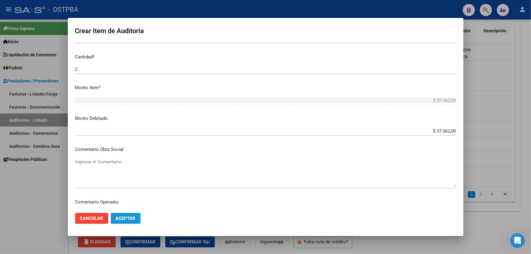
click at [117, 219] on span "Aceptar" at bounding box center [126, 218] width 20 height 5
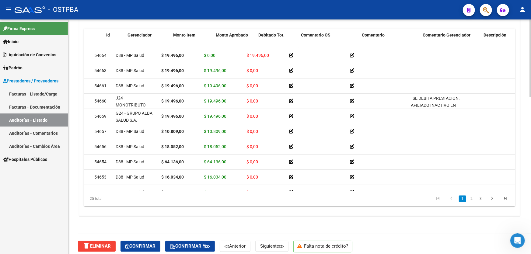
scroll to position [0, 0]
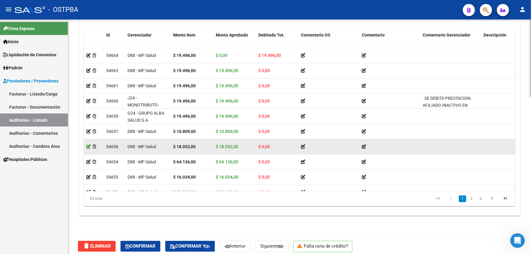
click at [87, 146] on icon at bounding box center [88, 147] width 4 height 4
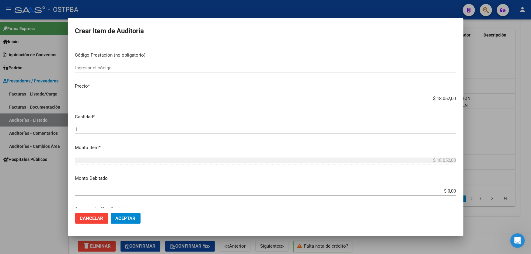
scroll to position [110, 0]
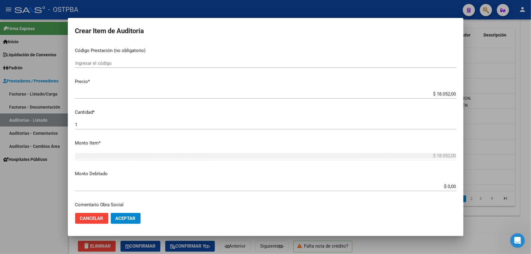
click at [451, 185] on input "$ 0,00" at bounding box center [265, 186] width 381 height 5
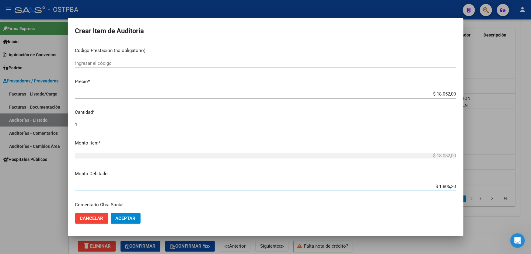
type input "$ 18.052,00"
click at [183, 169] on mat-dialog-content "26602092 Nro Documento 23266020929 CUIL Afiliado Activo [PERSON_NAME] - Nombre …" at bounding box center [266, 125] width 396 height 165
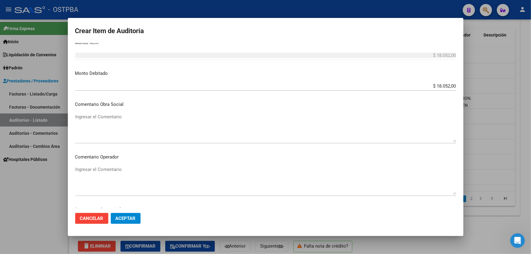
scroll to position [221, 0]
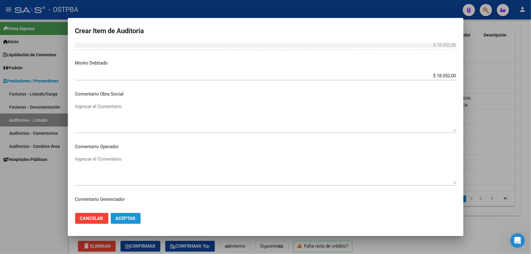
click at [125, 219] on span "Aceptar" at bounding box center [126, 218] width 20 height 5
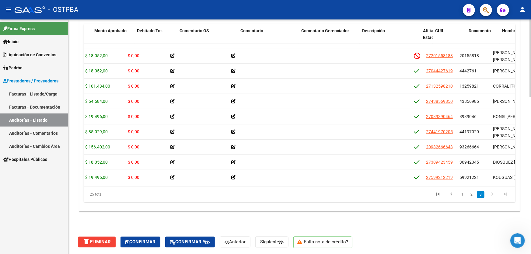
scroll to position [243, 0]
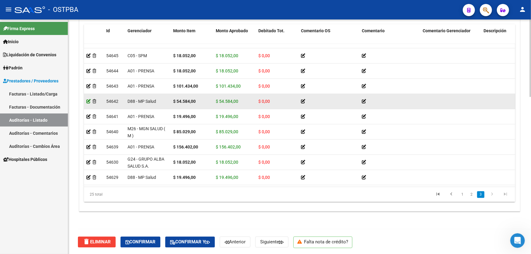
click at [86, 99] on icon at bounding box center [88, 101] width 4 height 4
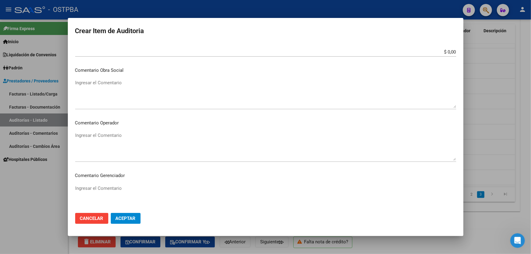
scroll to position [249, 0]
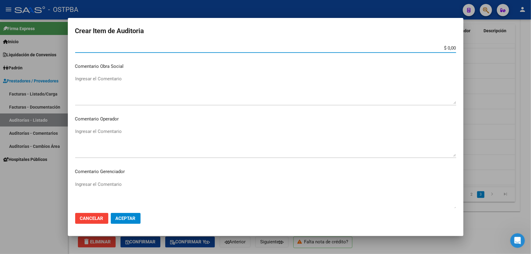
click at [451, 47] on input "$ 0,00" at bounding box center [265, 47] width 381 height 5
type input "$ 54.584,00"
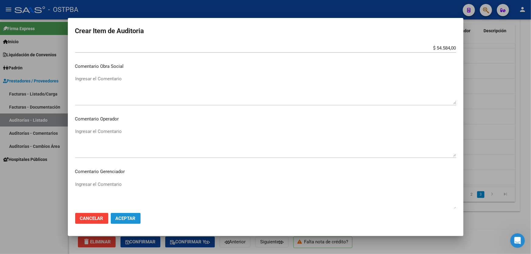
click at [122, 220] on span "Aceptar" at bounding box center [126, 218] width 20 height 5
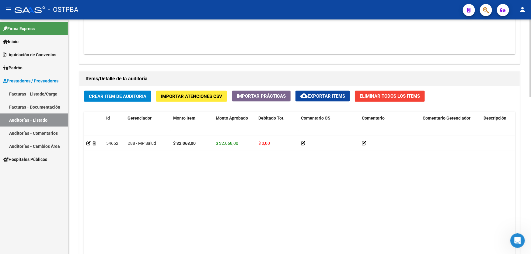
scroll to position [0, 0]
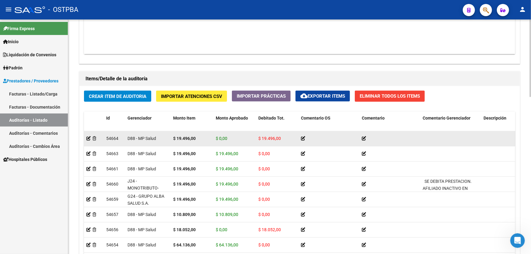
click at [363, 136] on icon at bounding box center [364, 138] width 4 height 4
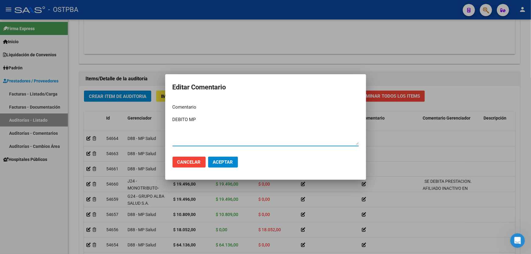
type textarea "DEBITO MP"
click at [228, 160] on span "Aceptar" at bounding box center [223, 161] width 20 height 5
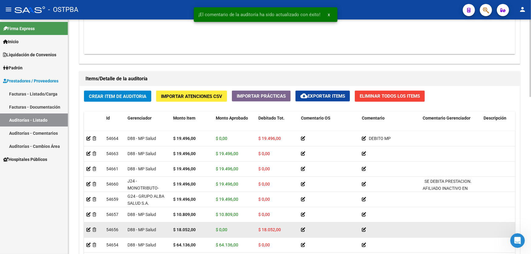
click at [364, 228] on icon at bounding box center [364, 230] width 4 height 4
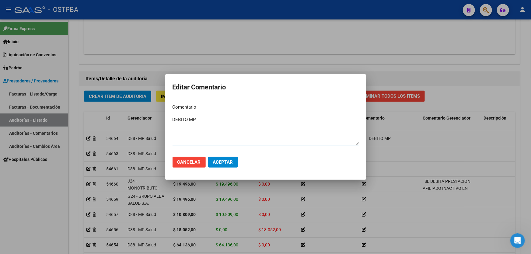
type textarea "DEBITO MP"
click at [219, 161] on span "Aceptar" at bounding box center [223, 161] width 20 height 5
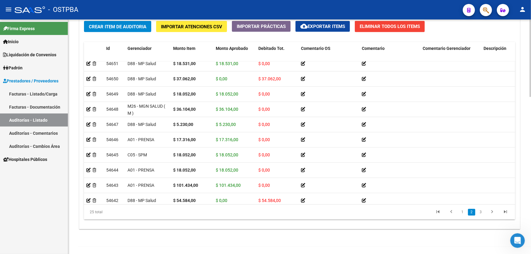
scroll to position [166, 0]
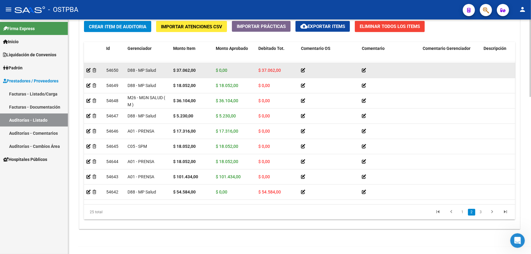
click at [362, 68] on icon at bounding box center [364, 70] width 4 height 4
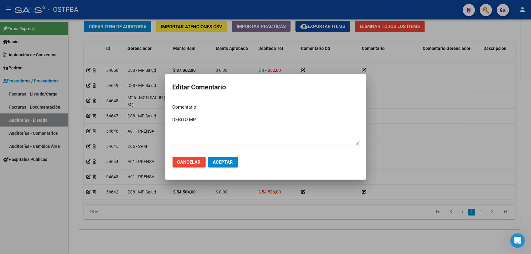
type textarea "DEBITO MP"
click at [216, 168] on mat-dialog-actions "Cancelar Aceptar" at bounding box center [266, 162] width 186 height 21
click at [221, 162] on span "Aceptar" at bounding box center [223, 161] width 20 height 5
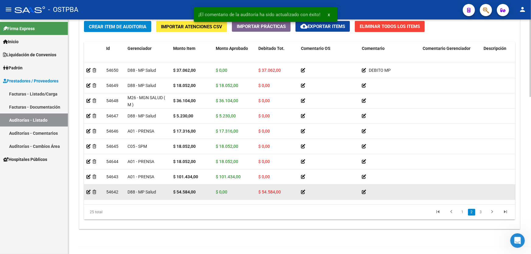
click at [363, 192] on icon at bounding box center [364, 192] width 4 height 4
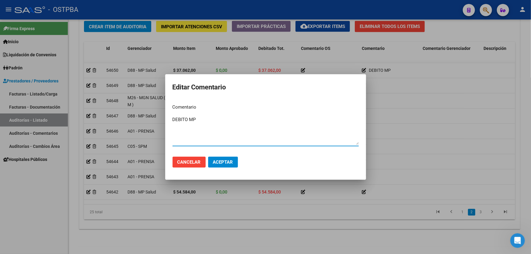
type textarea "DEBITO MP"
click at [231, 163] on span "Aceptar" at bounding box center [223, 161] width 20 height 5
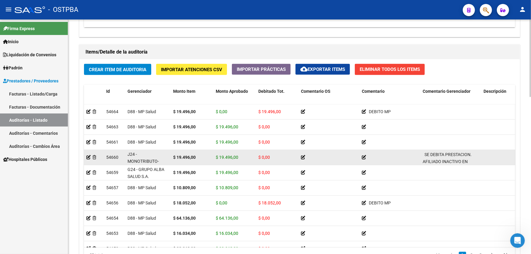
scroll to position [475, 0]
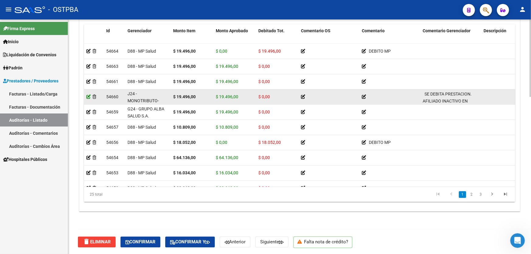
click at [87, 96] on icon at bounding box center [88, 97] width 4 height 4
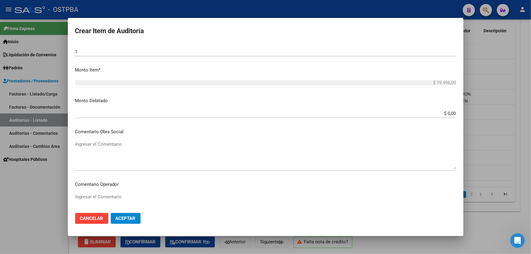
scroll to position [166, 0]
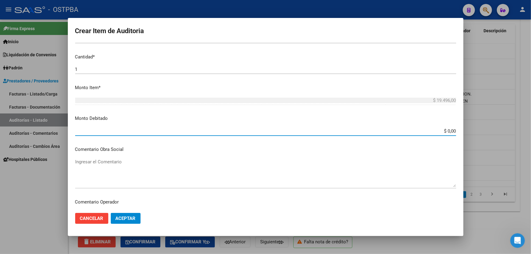
click at [451, 130] on input "$ 0,00" at bounding box center [265, 130] width 381 height 5
type input "$ 19.496,00"
click at [128, 217] on span "Aceptar" at bounding box center [126, 218] width 20 height 5
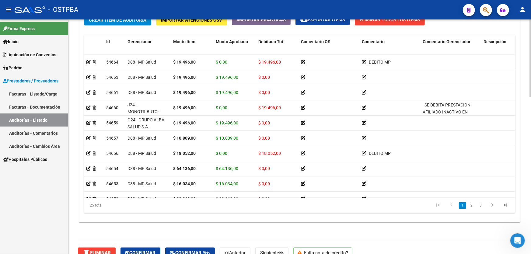
scroll to position [471, 0]
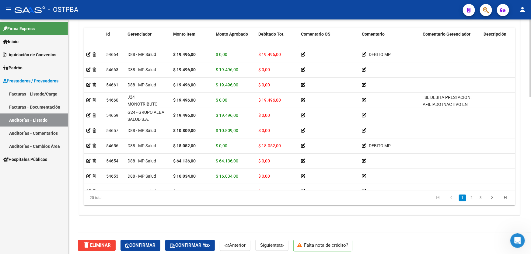
click at [531, 203] on div at bounding box center [531, 214] width 2 height 78
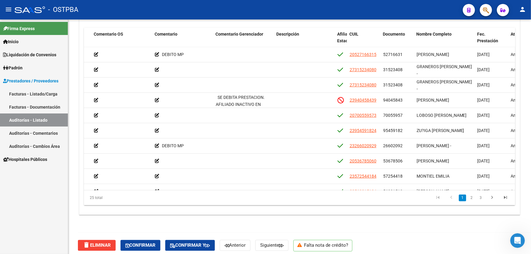
scroll to position [0, 206]
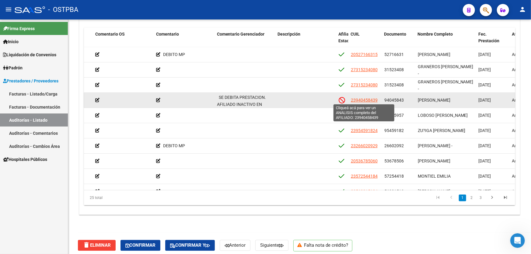
click at [359, 99] on span "23940458439" at bounding box center [364, 100] width 27 height 5
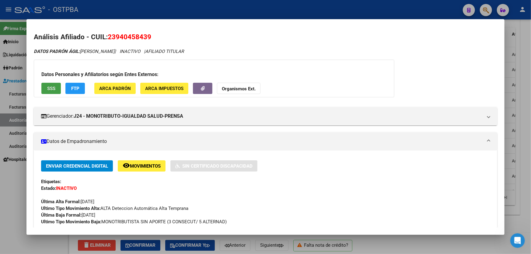
click at [57, 83] on button "SSS" at bounding box center [50, 88] width 19 height 11
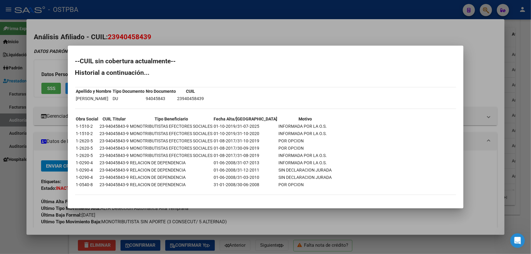
click at [9, 171] on div at bounding box center [265, 127] width 531 height 254
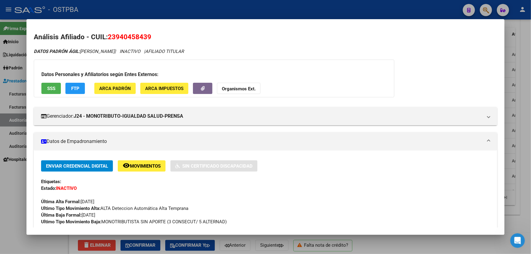
click at [516, 128] on div at bounding box center [265, 127] width 531 height 254
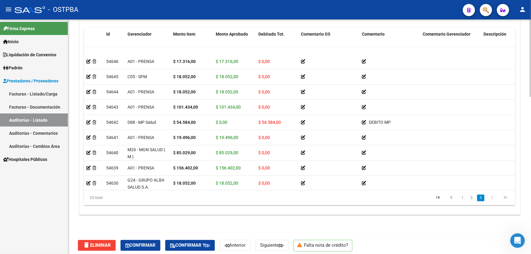
scroll to position [232, 0]
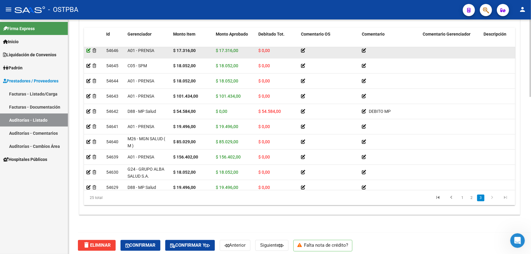
click at [87, 50] on icon at bounding box center [88, 50] width 4 height 4
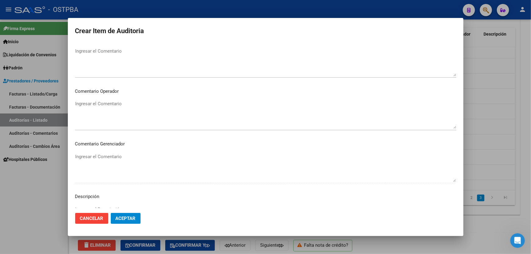
scroll to position [371, 0]
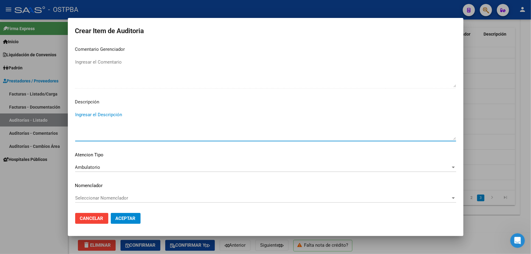
click at [109, 117] on textarea "Ingresar el Descripción" at bounding box center [265, 125] width 381 height 29
type textarea "G"
type textarea "CON.01"
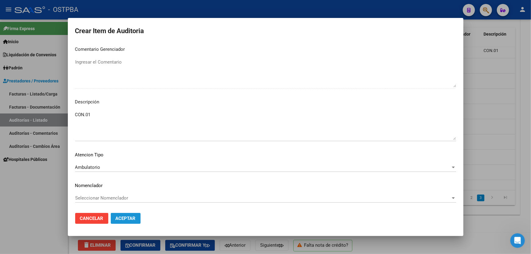
click at [125, 219] on span "Aceptar" at bounding box center [126, 218] width 20 height 5
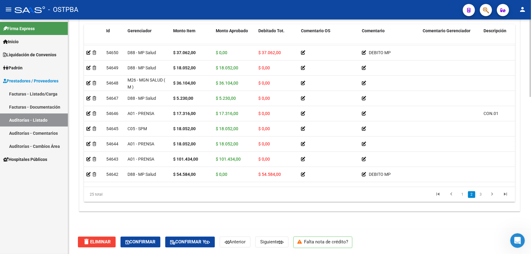
scroll to position [177, 0]
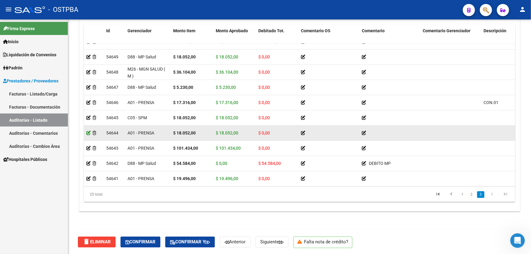
click at [87, 131] on icon at bounding box center [88, 133] width 4 height 4
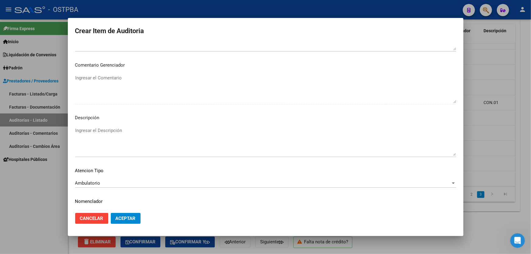
scroll to position [371, 0]
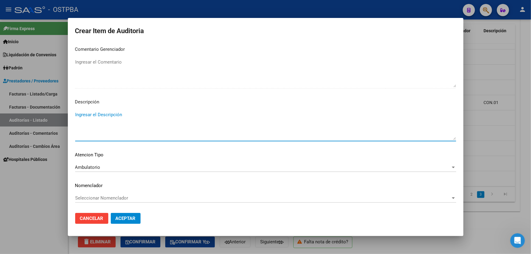
click at [113, 124] on textarea "Ingresar el Descripción" at bounding box center [265, 125] width 381 height 29
type textarea "GUAR.01"
click at [128, 216] on span "Aceptar" at bounding box center [126, 218] width 20 height 5
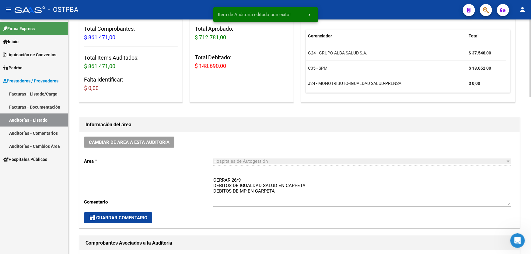
scroll to position [166, 0]
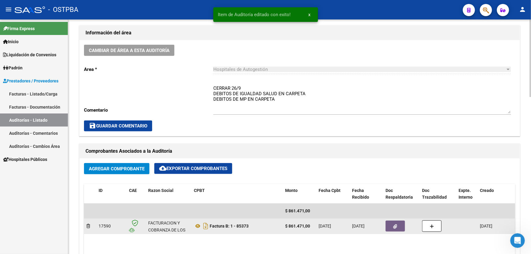
click at [398, 225] on button "button" at bounding box center [395, 226] width 19 height 11
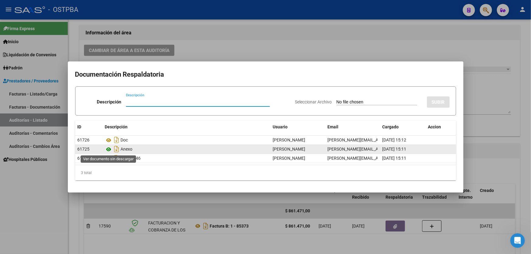
click at [109, 149] on icon at bounding box center [109, 149] width 8 height 7
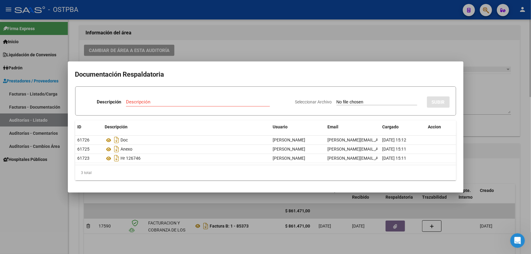
click at [293, 50] on div at bounding box center [265, 127] width 531 height 254
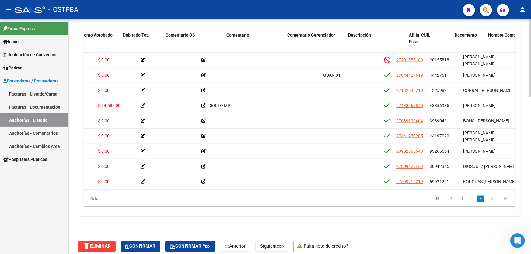
scroll to position [243, 0]
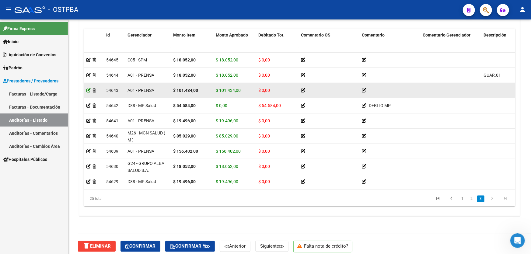
click at [89, 88] on icon at bounding box center [88, 90] width 4 height 4
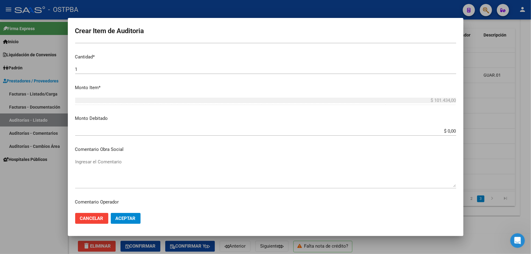
scroll to position [304, 0]
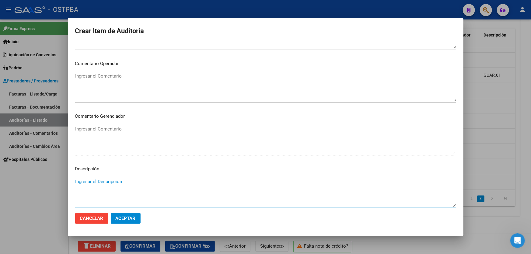
click at [114, 186] on textarea "Ingresar el Descripción" at bounding box center [265, 192] width 381 height 29
type textarea "TOC.15 ODO.01 CON.01 X 3"
click at [127, 216] on span "Aceptar" at bounding box center [126, 218] width 20 height 5
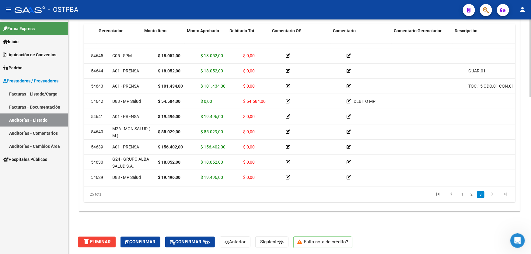
scroll to position [243, 0]
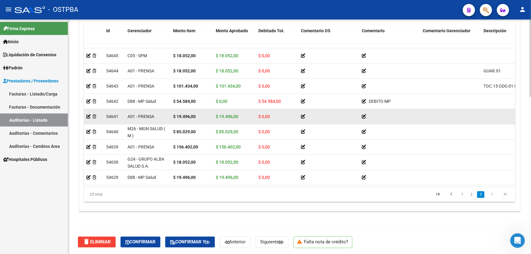
click at [86, 110] on datatable-body-cell at bounding box center [94, 116] width 20 height 15
click at [88, 114] on icon at bounding box center [88, 116] width 4 height 4
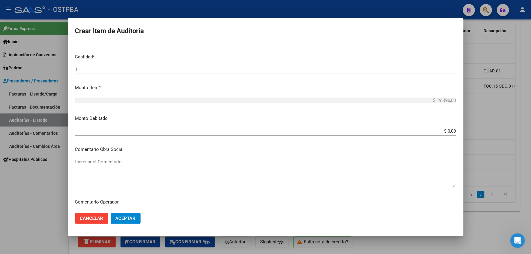
scroll to position [304, 0]
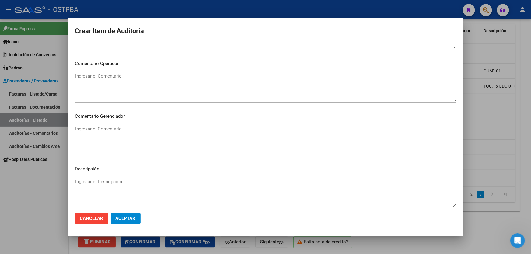
click at [114, 185] on textarea "Ingresar el Descripción" at bounding box center [265, 192] width 381 height 29
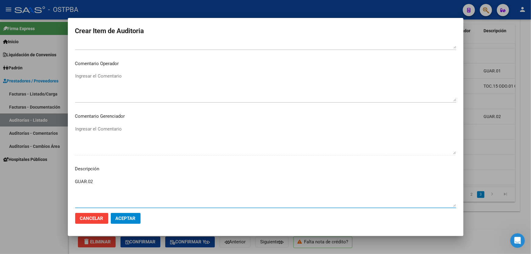
type textarea "GUAR.02"
click at [124, 216] on span "Aceptar" at bounding box center [126, 218] width 20 height 5
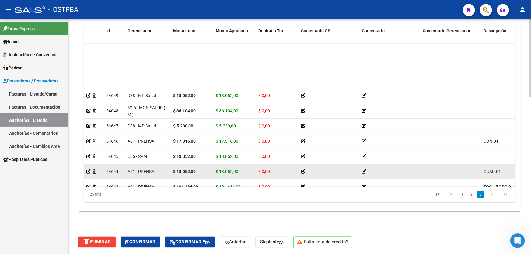
scroll to position [243, 0]
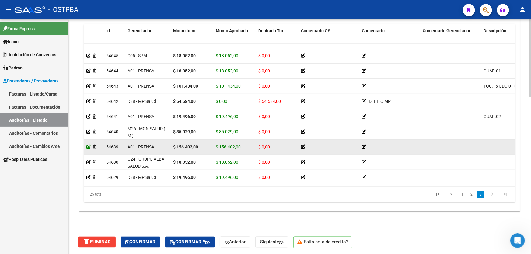
click at [90, 145] on icon at bounding box center [88, 147] width 4 height 4
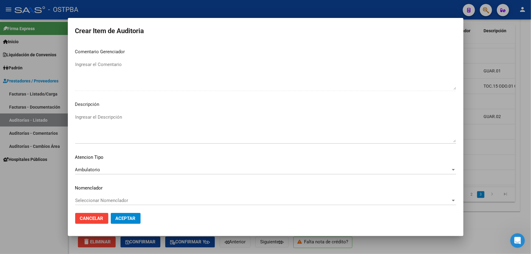
scroll to position [371, 0]
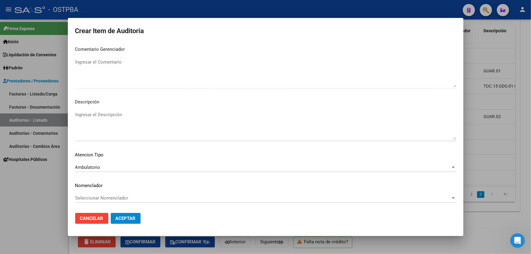
click at [108, 129] on textarea "Ingresar el Descripción" at bounding box center [265, 125] width 381 height 29
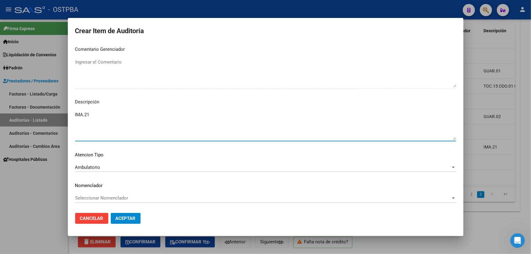
type textarea "IMA.21"
click at [125, 216] on span "Aceptar" at bounding box center [126, 218] width 20 height 5
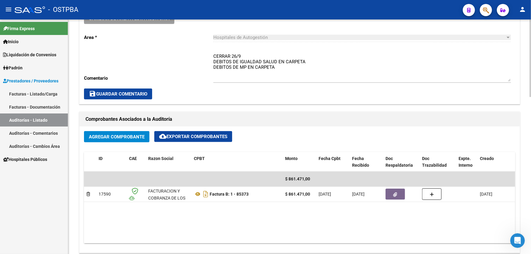
scroll to position [87, 0]
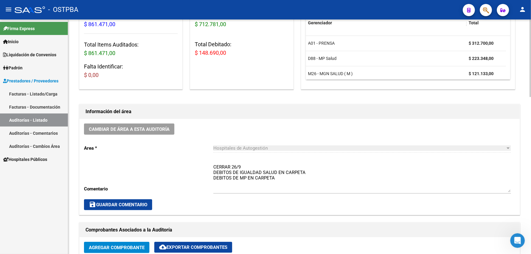
click at [244, 166] on textarea "CERRAR 26/9 DEBITOS DE IGUALDAD SALUD EN CARPETA DEBITOS DE MP EN CARPETA" at bounding box center [362, 178] width 298 height 29
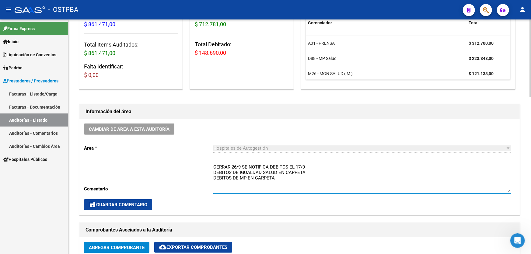
click at [276, 175] on textarea "CERRAR 26/9 SE NOTIFICA DEBITOS EL 17/9 DEBITOS DE IGUALDAD SALUD EN CARPETA DE…" at bounding box center [362, 178] width 298 height 29
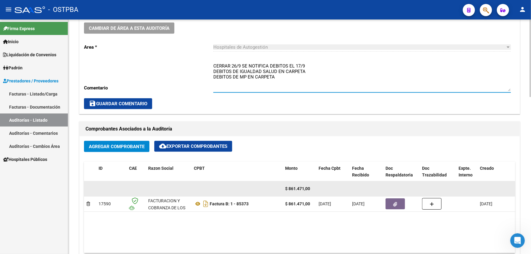
scroll to position [225, 0]
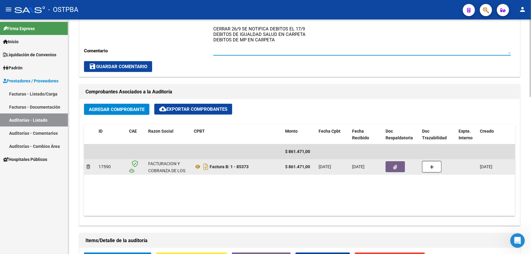
type textarea "CERRAR 26/9 SE NOTIFICA DEBITOS EL 17/9 DEBITOS DE IGUALDAD SALUD EN CARPETA DE…"
click at [395, 165] on icon "button" at bounding box center [396, 167] width 4 height 5
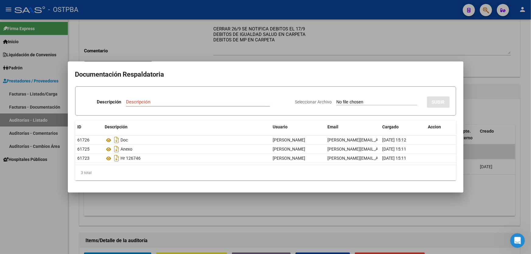
click at [226, 201] on div at bounding box center [265, 127] width 531 height 254
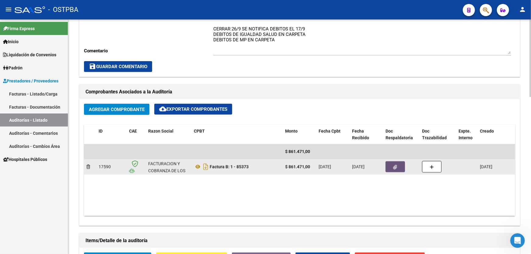
click at [396, 166] on icon "button" at bounding box center [396, 167] width 4 height 5
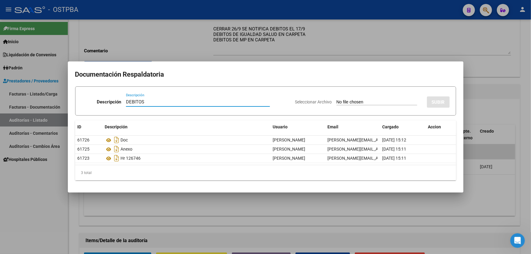
type input "DEBITOS"
click at [337, 102] on input "Seleccionar Archivo" at bounding box center [377, 103] width 81 height 6
type input "C:\fakepath\DEBITO IGUALDAS S 12558.pdf"
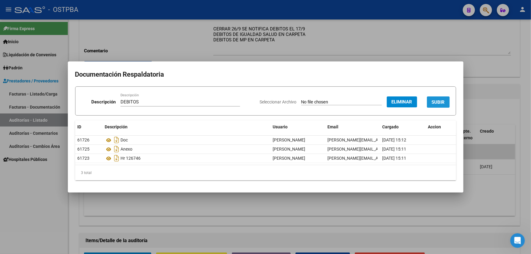
click at [440, 101] on span "SUBIR" at bounding box center [438, 102] width 13 height 5
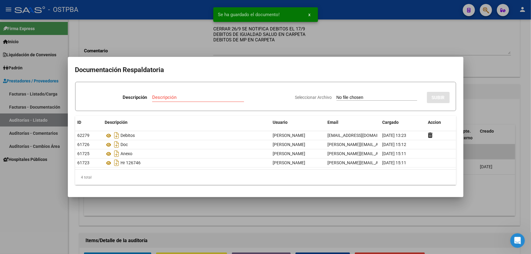
click at [161, 98] on input "Descripción" at bounding box center [198, 97] width 92 height 5
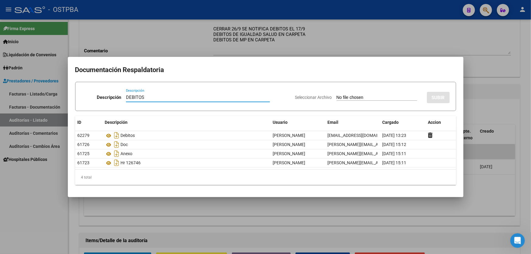
type input "DEBITOS"
click at [337, 97] on input "Seleccionar Archivo" at bounding box center [377, 98] width 81 height 6
type input "C:\fakepath\DEBITO MP 12558.pdf"
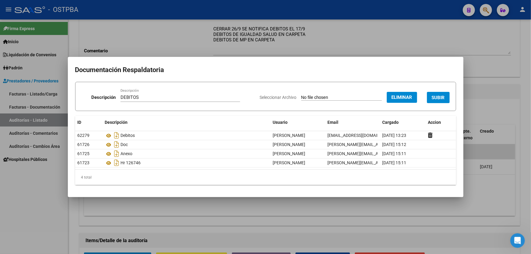
click at [441, 99] on span "SUBIR" at bounding box center [438, 97] width 13 height 5
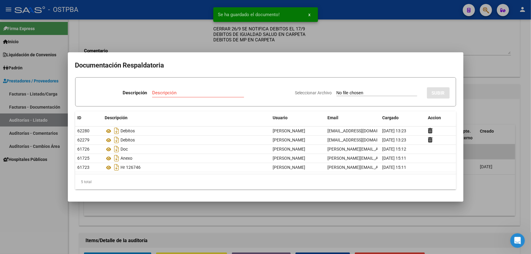
click at [494, 105] on div at bounding box center [265, 127] width 531 height 254
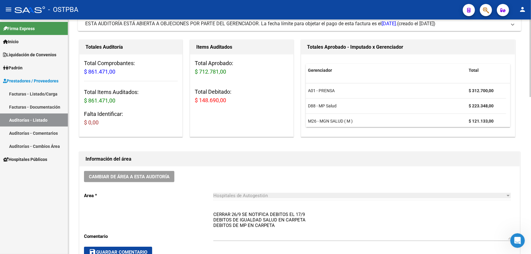
scroll to position [0, 0]
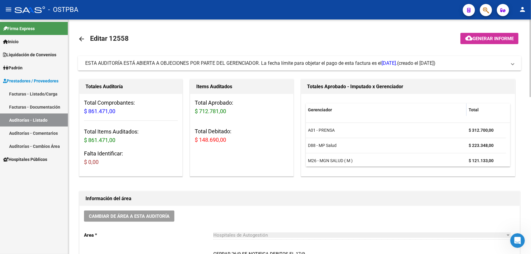
click at [82, 38] on mat-icon "arrow_back" at bounding box center [81, 38] width 7 height 7
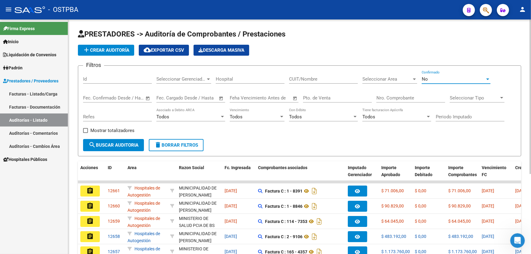
click at [432, 79] on div "No" at bounding box center [453, 78] width 63 height 5
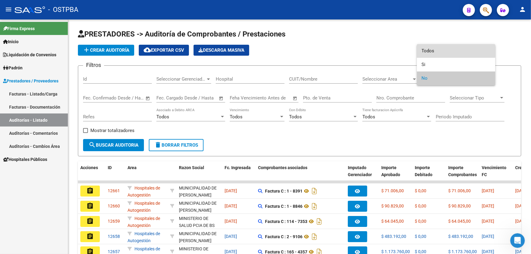
click at [435, 47] on span "Todos" at bounding box center [456, 51] width 69 height 14
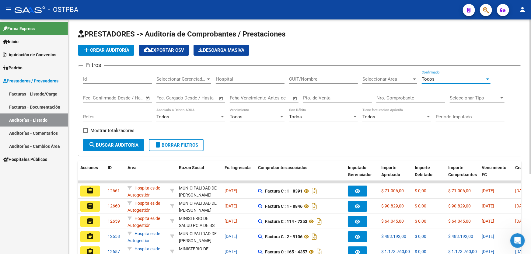
click at [398, 95] on input "Nro. Comprobante" at bounding box center [410, 97] width 69 height 5
type input "161655"
click at [103, 146] on span "search Buscar Auditoria" at bounding box center [114, 144] width 50 height 5
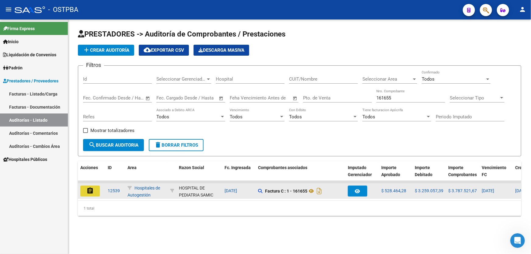
click at [89, 191] on mat-icon "assignment" at bounding box center [89, 190] width 7 height 7
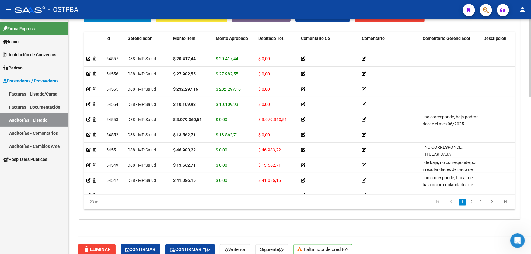
scroll to position [472, 0]
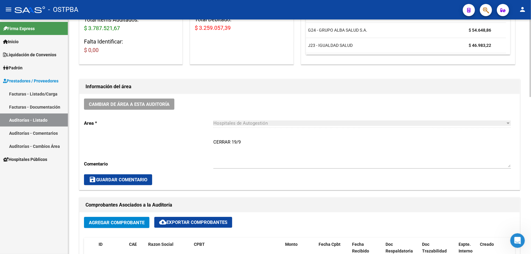
scroll to position [112, 0]
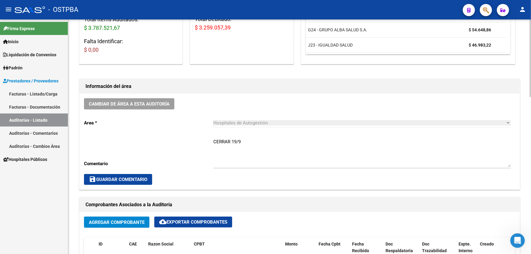
click at [249, 142] on textarea "CERRAR 19/9" at bounding box center [362, 152] width 298 height 29
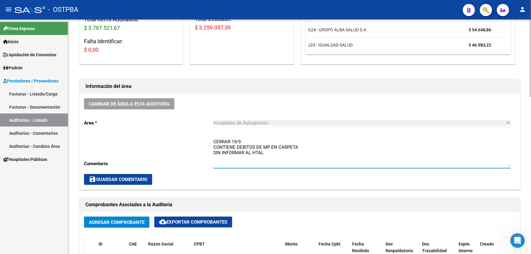
type textarea "CERRAR 19/9 CONTIENE DEBITOS DE MP EN CARPETA SIN INFORMAR AL HTAL"
click at [90, 172] on div "Cambiar de área a esta auditoría Area * Hospitales de Autogestión Seleccionar a…" at bounding box center [299, 142] width 440 height 96
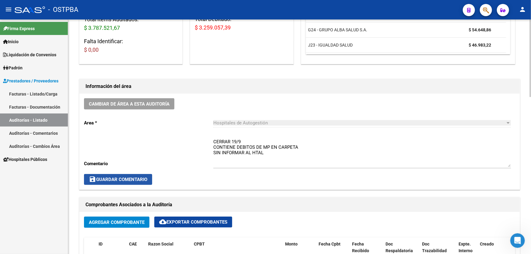
click at [103, 181] on span "save Guardar Comentario" at bounding box center [118, 179] width 58 height 5
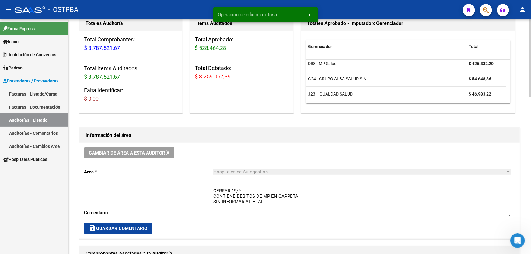
scroll to position [0, 0]
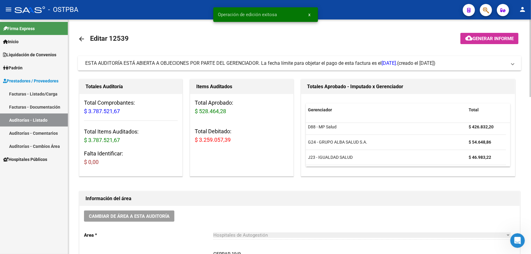
click at [82, 37] on mat-icon "arrow_back" at bounding box center [81, 38] width 7 height 7
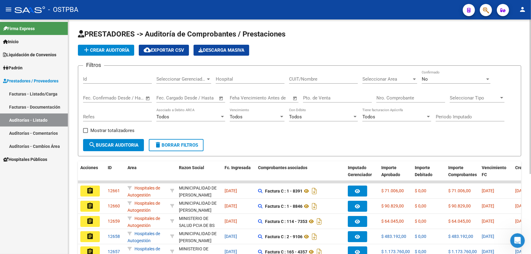
click at [114, 77] on input "Id" at bounding box center [117, 78] width 69 height 5
type input "11853"
click at [436, 78] on div "No" at bounding box center [453, 78] width 63 height 5
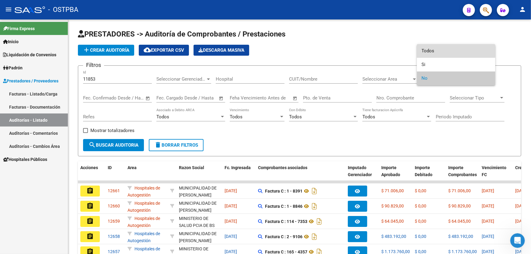
click at [440, 49] on span "Todos" at bounding box center [456, 51] width 69 height 14
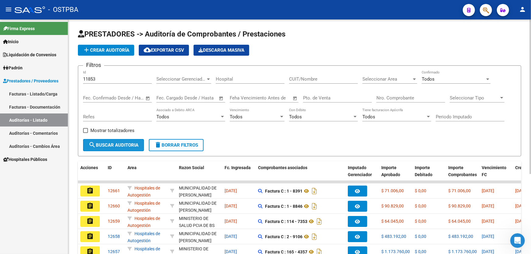
click at [88, 139] on button "search Buscar Auditoria" at bounding box center [113, 145] width 61 height 12
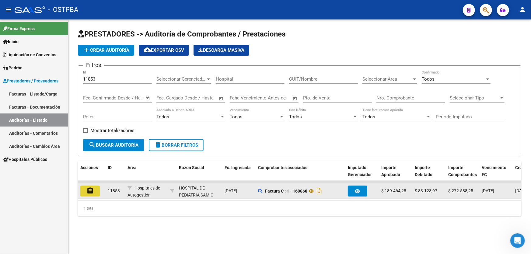
click at [89, 189] on mat-icon "assignment" at bounding box center [89, 190] width 7 height 7
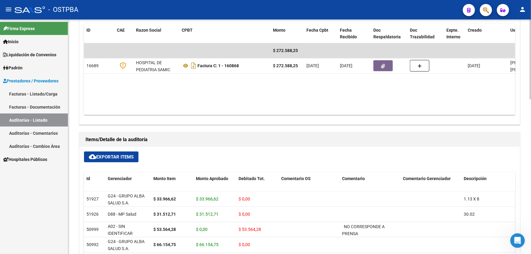
scroll to position [260, 0]
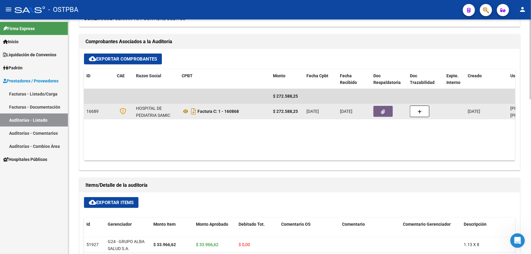
click at [383, 110] on icon "button" at bounding box center [383, 112] width 4 height 5
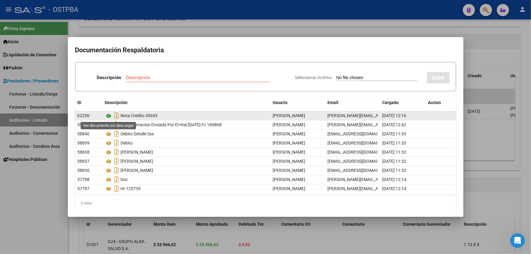
click at [107, 116] on icon at bounding box center [109, 115] width 8 height 7
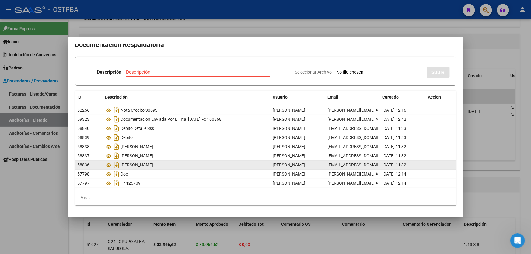
scroll to position [6, 0]
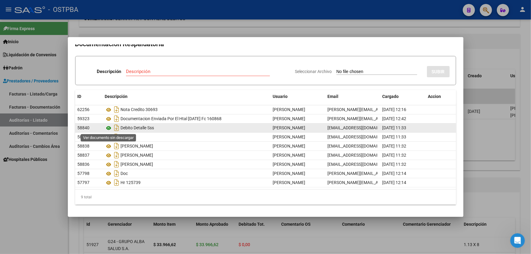
click at [107, 127] on icon at bounding box center [109, 127] width 8 height 7
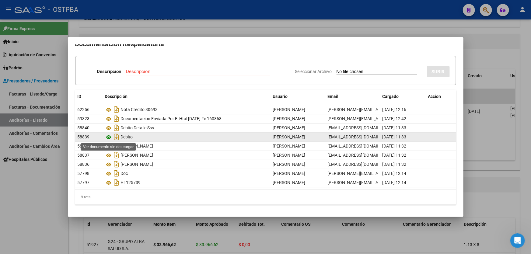
click at [110, 136] on icon at bounding box center [109, 137] width 8 height 7
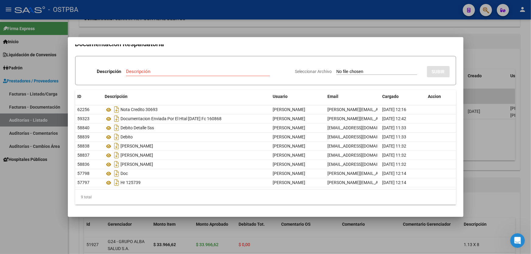
click at [43, 192] on div at bounding box center [265, 127] width 531 height 254
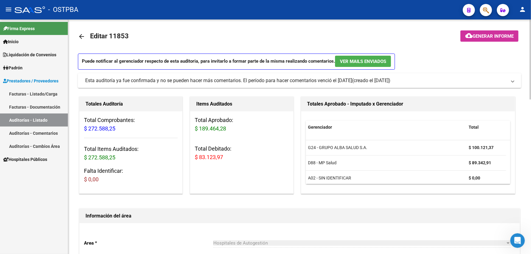
scroll to position [0, 0]
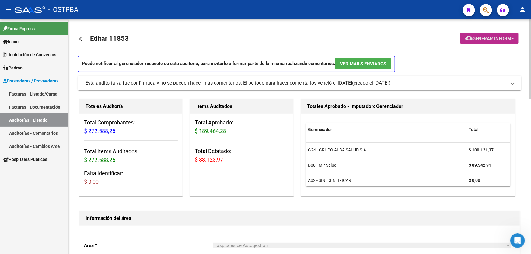
click at [480, 38] on span "Generar informe" at bounding box center [493, 38] width 41 height 5
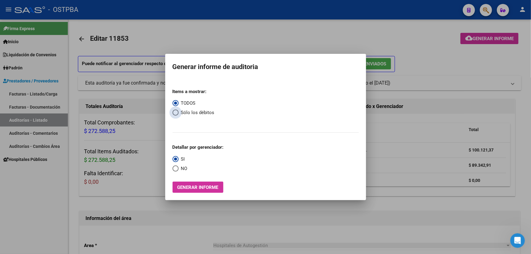
click at [173, 113] on span "Select an option" at bounding box center [176, 113] width 6 height 6
click at [173, 113] on input "Sólo los débitos" at bounding box center [176, 113] width 6 height 6
radio input "true"
click at [174, 169] on span "Select an option" at bounding box center [176, 169] width 6 height 6
click at [174, 169] on input "NO" at bounding box center [176, 169] width 6 height 6
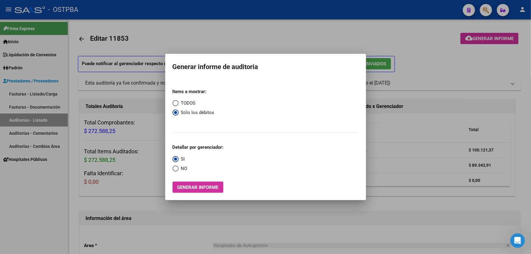
radio input "true"
click at [196, 189] on span "Generar informe" at bounding box center [197, 187] width 41 height 5
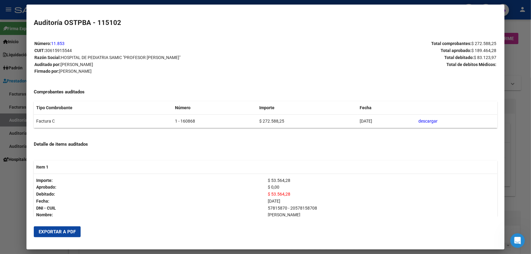
click at [62, 232] on span "Exportar a PDF" at bounding box center [57, 231] width 37 height 5
click at [16, 180] on div at bounding box center [265, 127] width 531 height 254
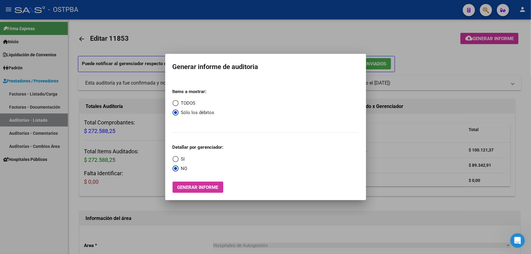
click at [198, 37] on div at bounding box center [265, 127] width 531 height 254
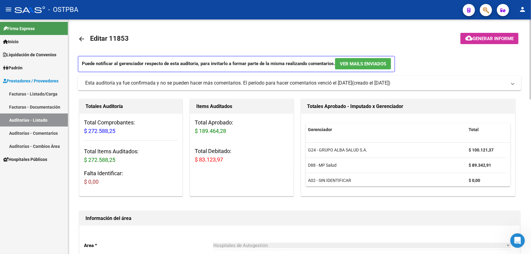
click at [82, 37] on mat-icon "arrow_back" at bounding box center [81, 38] width 7 height 7
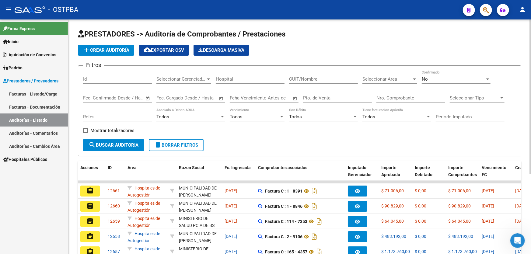
click at [438, 79] on div "No" at bounding box center [453, 78] width 63 height 5
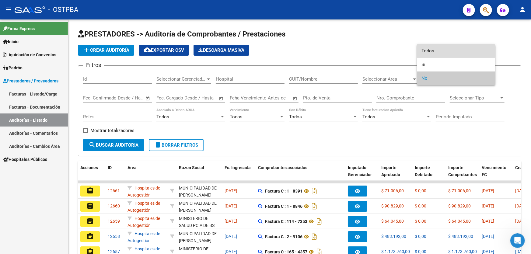
click at [439, 48] on span "Todos" at bounding box center [456, 51] width 69 height 14
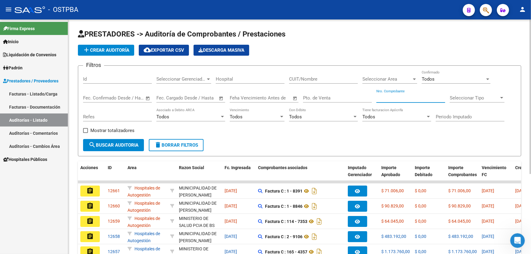
click at [394, 95] on input "Nro. Comprobante" at bounding box center [410, 97] width 69 height 5
type input "5942"
click at [105, 148] on button "search Buscar Auditoria" at bounding box center [113, 145] width 61 height 12
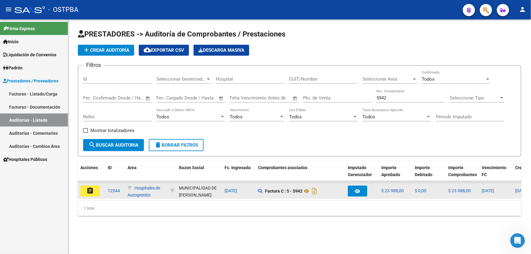
click at [88, 191] on mat-icon "assignment" at bounding box center [89, 190] width 7 height 7
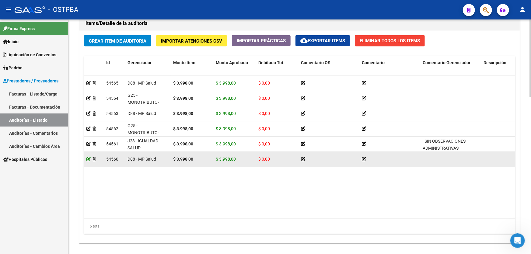
click at [87, 158] on icon at bounding box center [88, 159] width 4 height 4
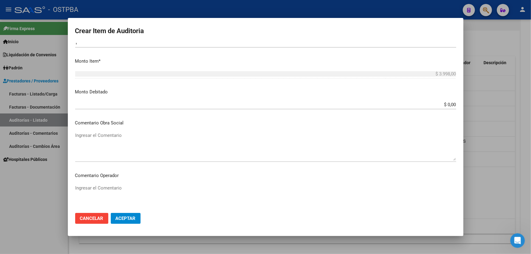
scroll to position [194, 0]
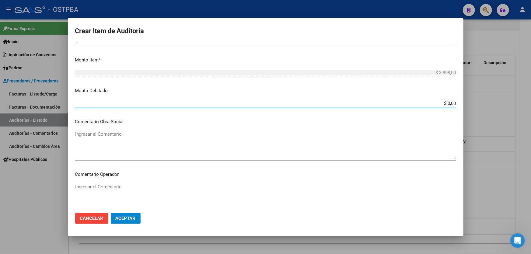
click at [450, 101] on input "$ 0,00" at bounding box center [265, 103] width 381 height 5
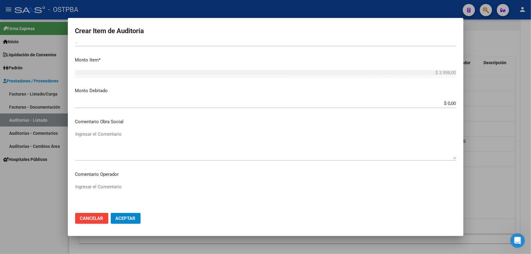
click at [452, 102] on app-form-text-field "Monto Debitado $ 0,00 Ingresar el monto" at bounding box center [268, 96] width 386 height 19
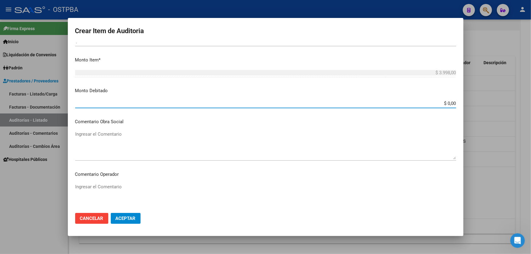
click at [451, 103] on input "$ 0,00" at bounding box center [265, 103] width 381 height 5
type input "$ 3.998,00"
click at [172, 140] on textarea "Ingresar el Comentario" at bounding box center [265, 145] width 381 height 29
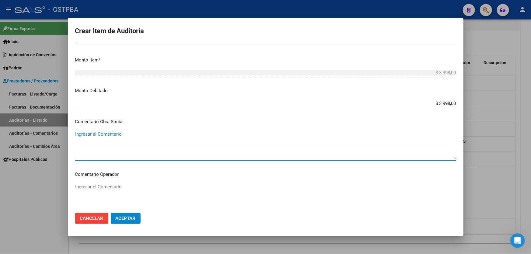
click at [128, 219] on span "Aceptar" at bounding box center [126, 218] width 20 height 5
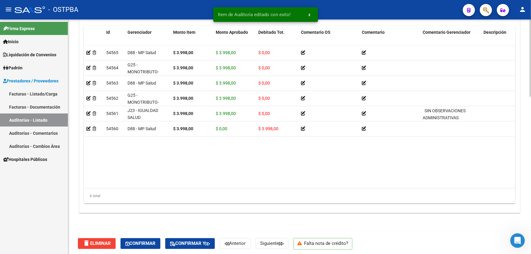
scroll to position [475, 0]
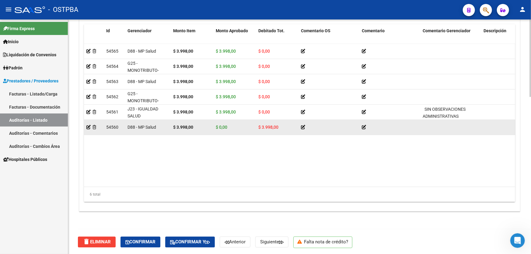
click at [365, 127] on icon at bounding box center [364, 127] width 4 height 4
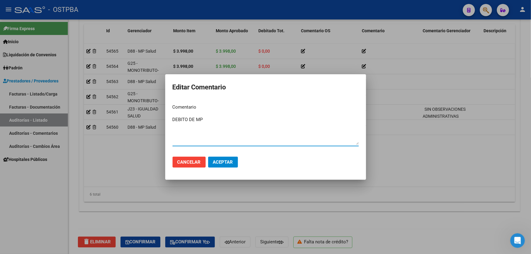
type textarea "DEBITO DE MP"
click at [226, 165] on button "Aceptar" at bounding box center [223, 162] width 30 height 11
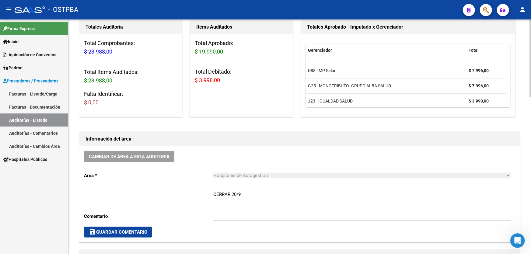
scroll to position [138, 0]
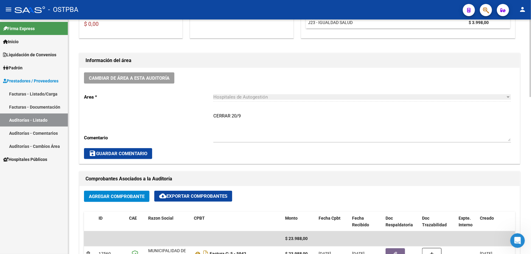
click at [254, 114] on textarea "CERRAR 20/9" at bounding box center [362, 127] width 298 height 29
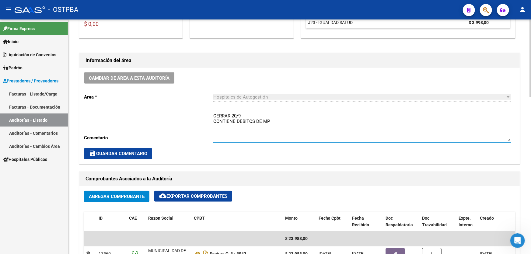
type textarea "CERRAR 20/9 CONTIENE DEBITOS DE MP"
click at [123, 154] on span "save Guardar Comentario" at bounding box center [118, 153] width 58 height 5
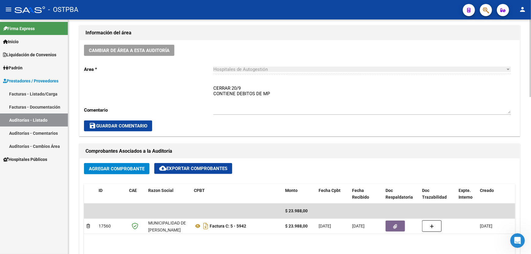
scroll to position [0, 0]
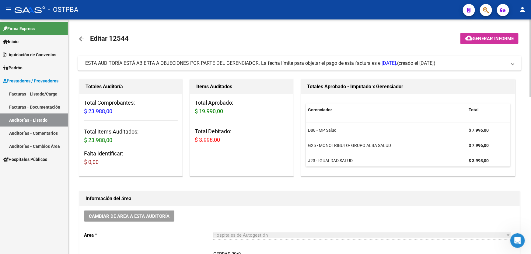
click at [81, 34] on link "arrow_back" at bounding box center [84, 39] width 12 height 14
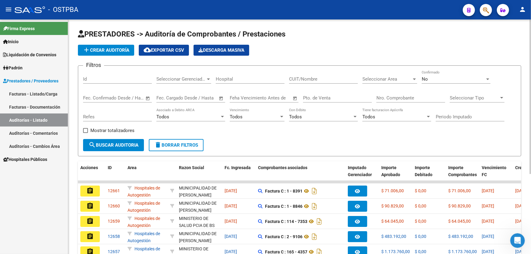
click at [436, 79] on div "No" at bounding box center [453, 78] width 63 height 5
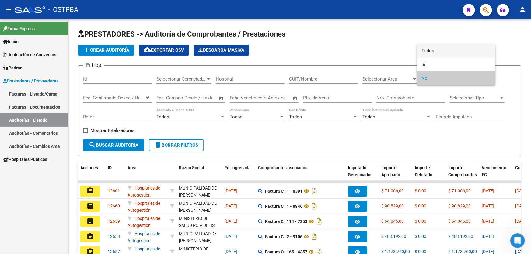
click at [446, 52] on span "Todos" at bounding box center [456, 51] width 69 height 14
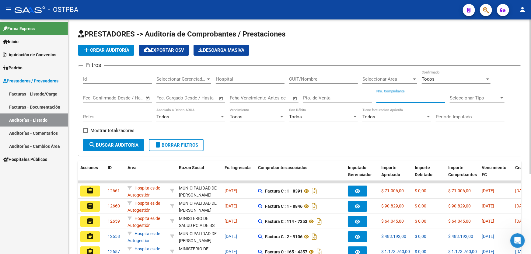
click at [398, 97] on input "Nro. Comprobante" at bounding box center [410, 97] width 69 height 5
type input "107926"
click at [105, 144] on span "search Buscar Auditoria" at bounding box center [114, 144] width 50 height 5
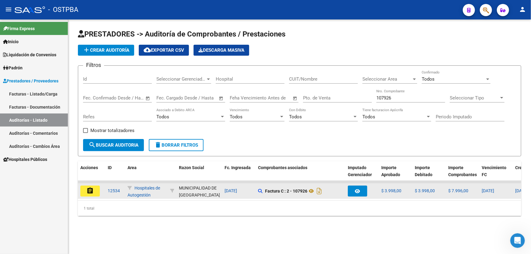
click at [92, 191] on mat-icon "assignment" at bounding box center [89, 190] width 7 height 7
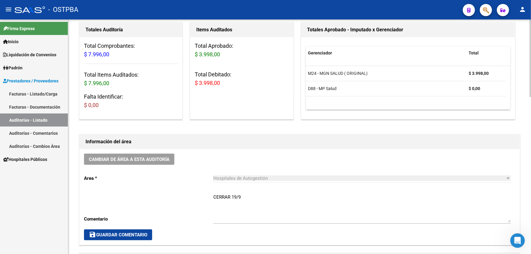
scroll to position [138, 0]
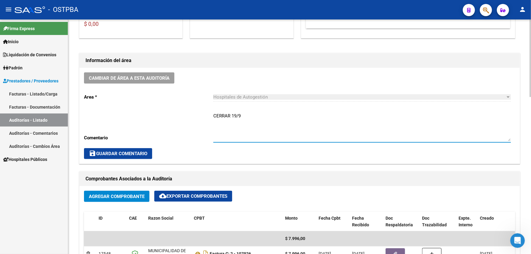
click at [241, 115] on textarea "CERRAR 19/9" at bounding box center [362, 127] width 298 height 29
type textarea "C"
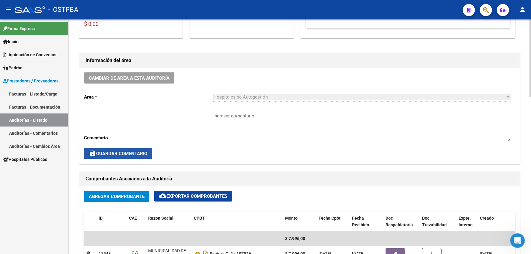
click at [106, 151] on span "save Guardar Comentario" at bounding box center [118, 153] width 58 height 5
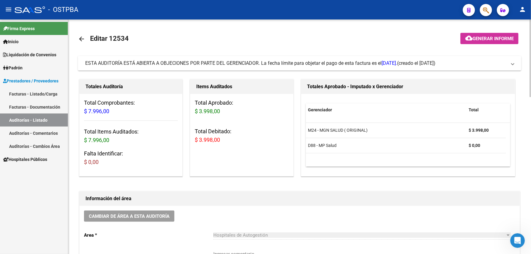
scroll to position [166, 0]
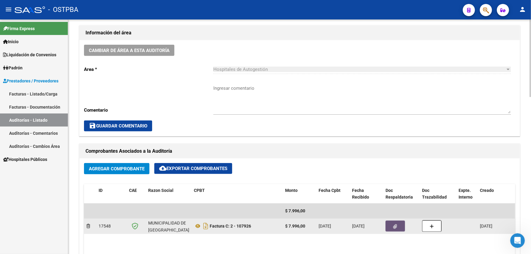
click at [389, 226] on button "button" at bounding box center [395, 226] width 19 height 11
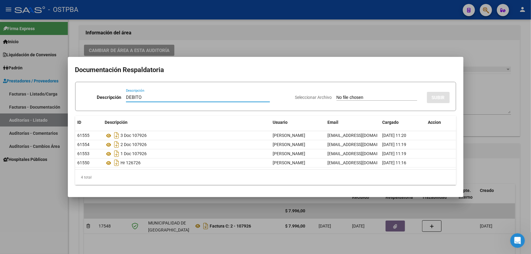
type input "DEBITO"
click at [337, 97] on input "Seleccionar Archivo" at bounding box center [377, 98] width 81 height 6
type input "C:\fakepath\DEBITO MP 12534.pdf"
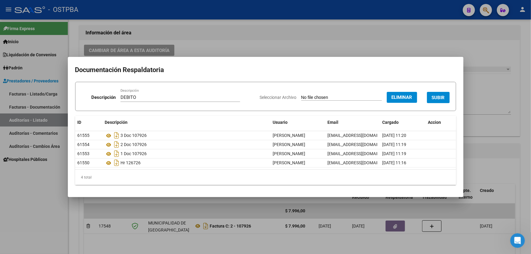
click at [440, 98] on span "SUBIR" at bounding box center [438, 97] width 13 height 5
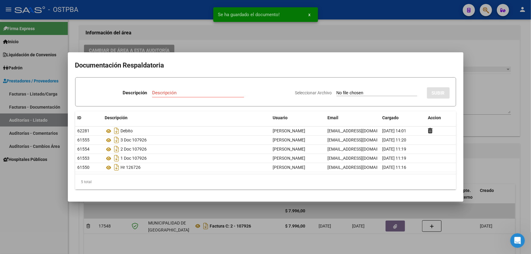
click at [485, 107] on div at bounding box center [265, 127] width 531 height 254
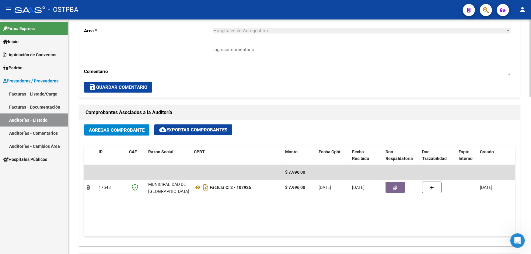
scroll to position [277, 0]
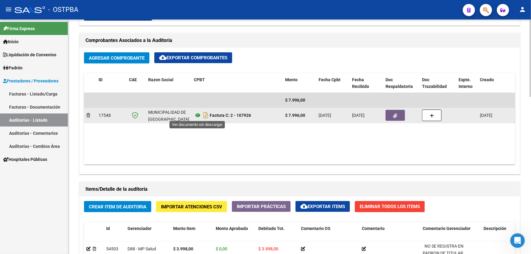
click at [198, 114] on icon at bounding box center [198, 115] width 8 height 7
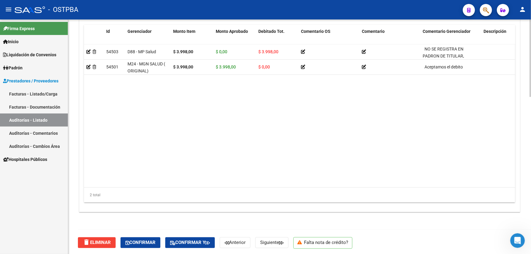
scroll to position [475, 0]
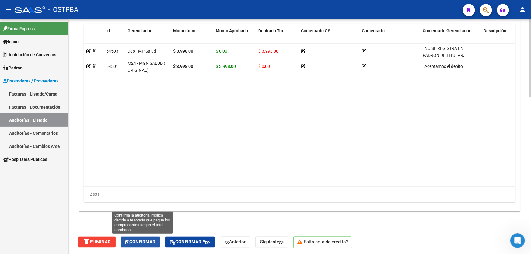
click at [140, 243] on span "Confirmar" at bounding box center [140, 242] width 30 height 5
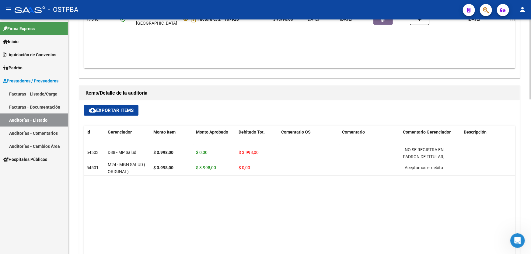
type input "202509"
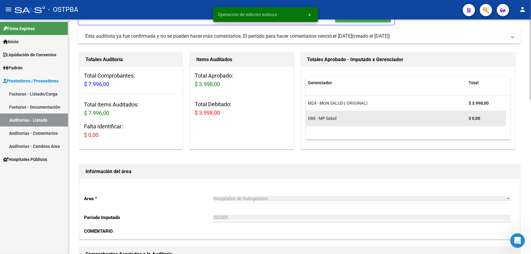
scroll to position [138, 0]
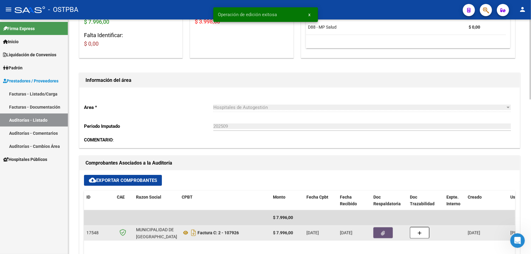
click at [388, 231] on button "button" at bounding box center [382, 232] width 19 height 11
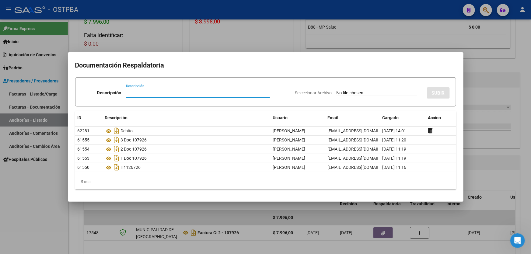
click at [213, 33] on div at bounding box center [265, 127] width 531 height 254
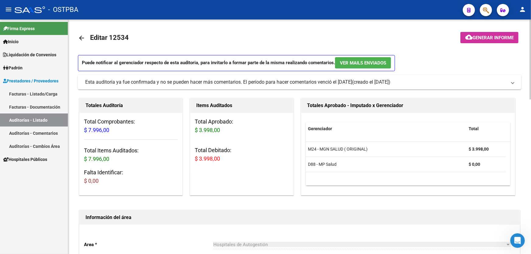
scroll to position [0, 0]
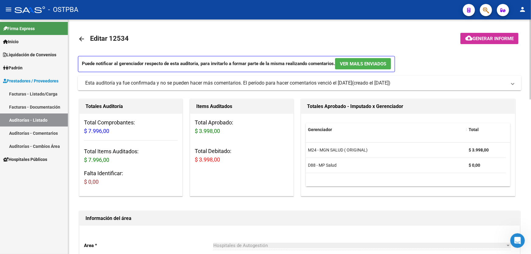
click at [78, 37] on mat-icon "arrow_back" at bounding box center [81, 38] width 7 height 7
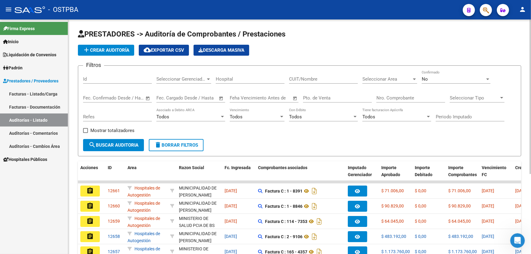
click at [434, 79] on div "No" at bounding box center [453, 78] width 63 height 5
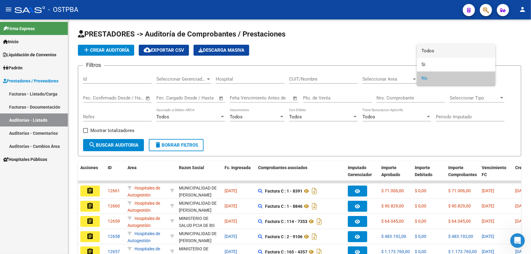
click at [441, 47] on span "Todos" at bounding box center [456, 51] width 69 height 14
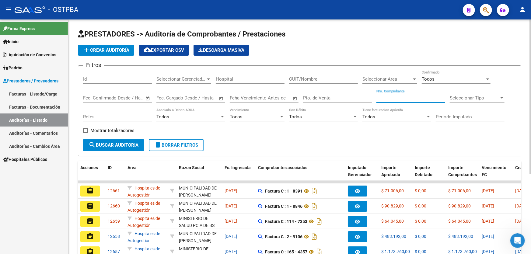
click at [403, 96] on input "Nro. Comprobante" at bounding box center [410, 97] width 69 height 5
type input "1"
type input "8553"
click at [108, 142] on span "search Buscar Auditoria" at bounding box center [114, 144] width 50 height 5
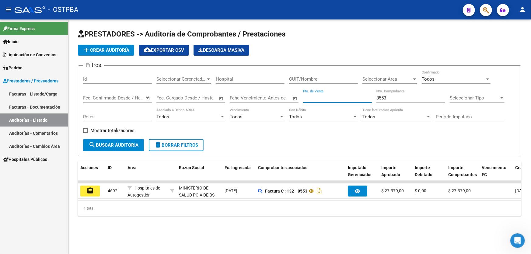
click at [338, 95] on input "Pto. de Venta" at bounding box center [337, 97] width 69 height 5
type input "10"
click at [116, 143] on span "search Buscar Auditoria" at bounding box center [114, 144] width 50 height 5
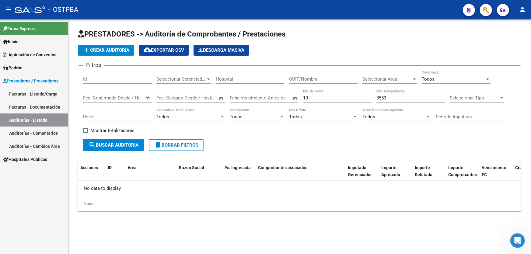
click at [391, 97] on input "8553" at bounding box center [410, 97] width 69 height 5
type input "8253"
click at [134, 146] on span "search Buscar Auditoria" at bounding box center [114, 144] width 50 height 5
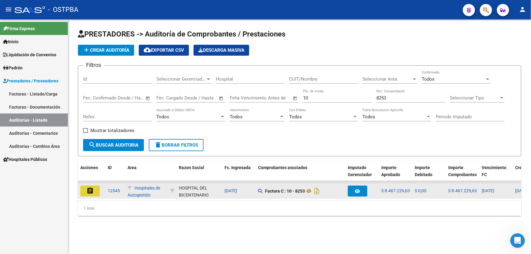
click at [88, 188] on mat-icon "assignment" at bounding box center [89, 190] width 7 height 7
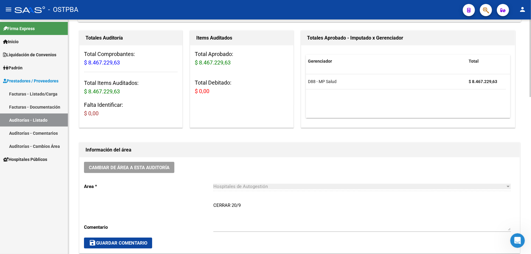
scroll to position [83, 0]
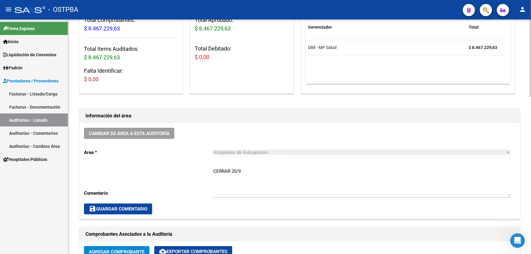
click at [243, 172] on textarea "CERRAR 20/9" at bounding box center [362, 182] width 298 height 29
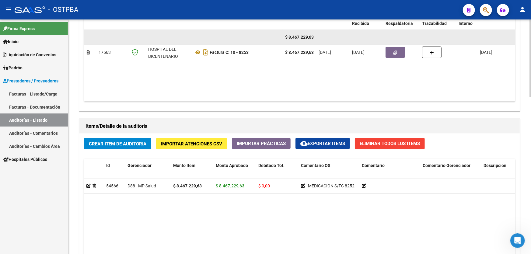
scroll to position [387, 0]
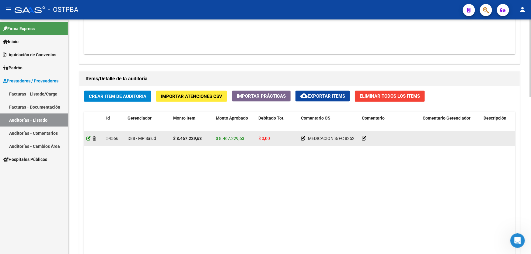
click at [86, 137] on icon at bounding box center [88, 138] width 4 height 4
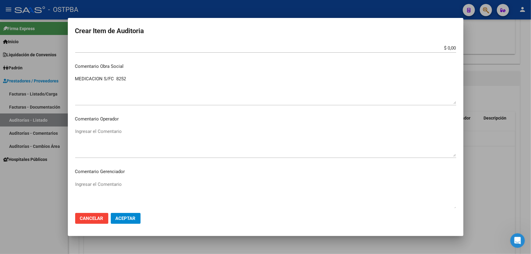
scroll to position [166, 0]
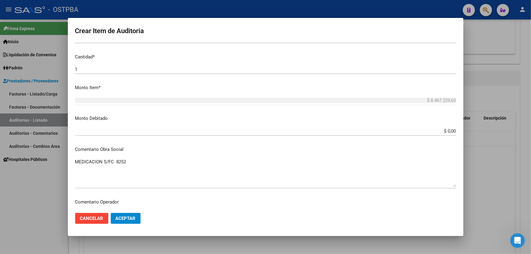
click at [453, 130] on app-form-text-field "Monto Debitado $ 0,00 Ingresar el monto" at bounding box center [268, 124] width 386 height 19
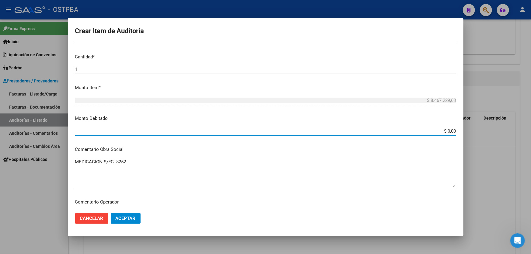
click at [451, 130] on input "$ 0,00" at bounding box center [265, 130] width 381 height 5
type input "$ 8.467.229,63"
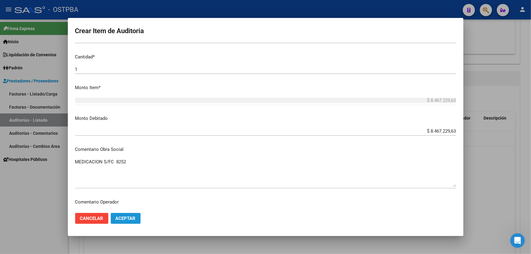
click at [125, 216] on span "Aceptar" at bounding box center [126, 218] width 20 height 5
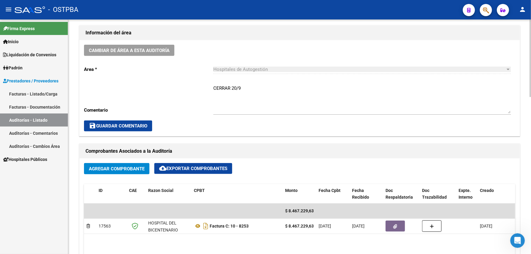
click at [244, 85] on textarea "CERRAR 20/9" at bounding box center [362, 99] width 298 height 29
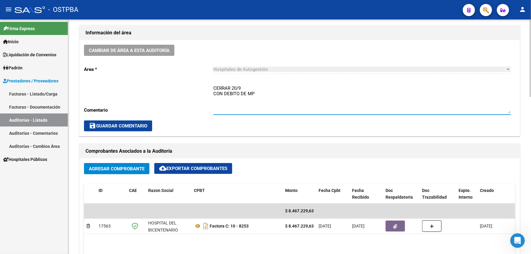
type textarea "CERRAR 20/9 CON DEBITO DE MP"
click at [120, 128] on button "save Guardar Comentario" at bounding box center [118, 126] width 68 height 11
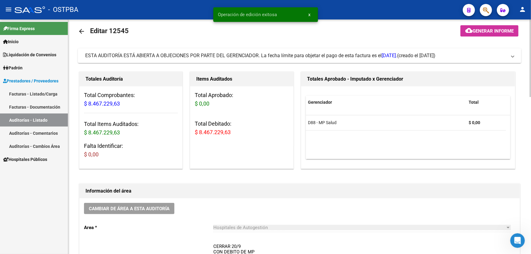
scroll to position [0, 0]
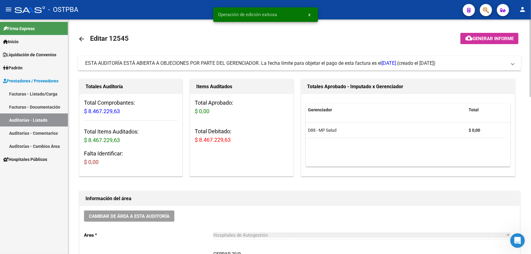
click at [81, 37] on mat-icon "arrow_back" at bounding box center [81, 38] width 7 height 7
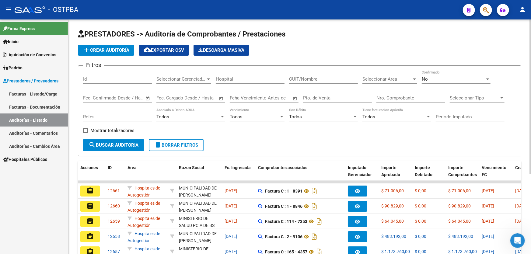
click at [432, 80] on div "No" at bounding box center [453, 78] width 63 height 5
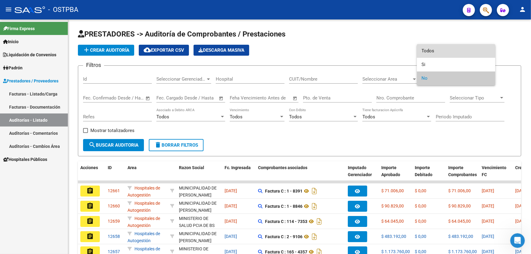
click at [443, 50] on span "Todos" at bounding box center [456, 51] width 69 height 14
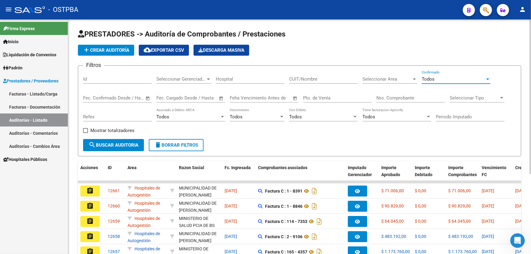
click at [399, 97] on input "Nro. Comprobante" at bounding box center [410, 97] width 69 height 5
type input "8252"
click at [129, 143] on span "search Buscar Auditoria" at bounding box center [114, 144] width 50 height 5
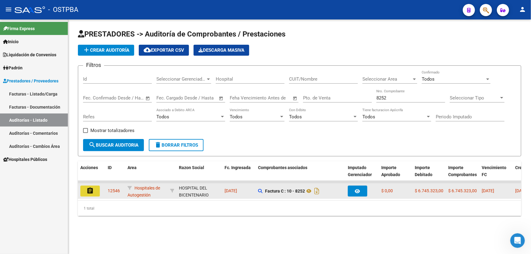
click at [93, 190] on mat-icon "assignment" at bounding box center [89, 190] width 7 height 7
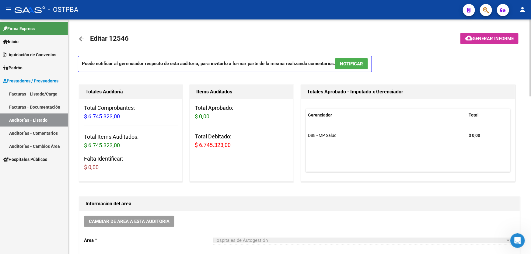
click at [81, 40] on mat-icon "arrow_back" at bounding box center [81, 38] width 7 height 7
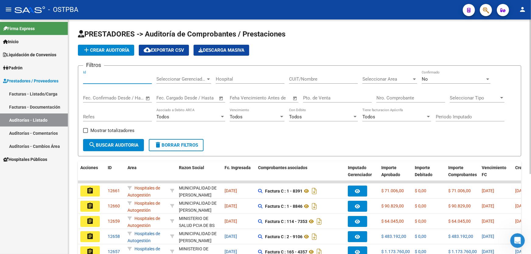
click at [93, 79] on input "Id" at bounding box center [117, 78] width 69 height 5
type input "12545"
click at [433, 80] on div "No" at bounding box center [453, 78] width 63 height 5
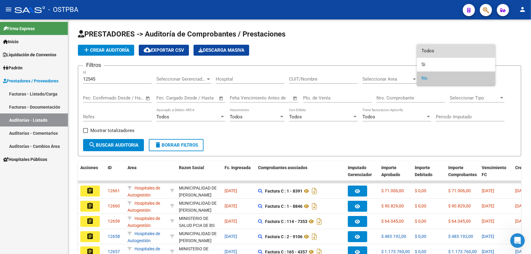
click at [446, 50] on span "Todos" at bounding box center [456, 51] width 69 height 14
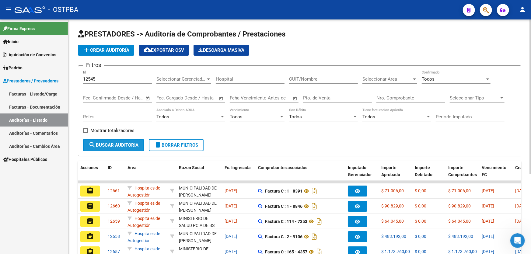
click at [104, 142] on span "search Buscar Auditoria" at bounding box center [114, 144] width 50 height 5
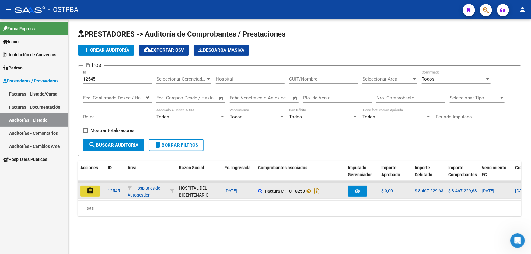
click at [89, 191] on mat-icon "assignment" at bounding box center [89, 190] width 7 height 7
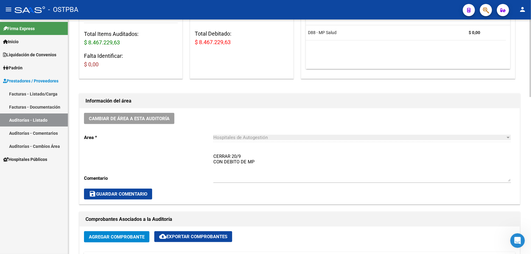
scroll to position [166, 0]
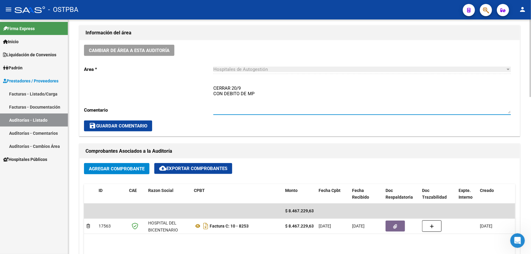
click at [260, 92] on textarea "CERRAR 20/9 CON DEBITO DE MP" at bounding box center [362, 99] width 298 height 29
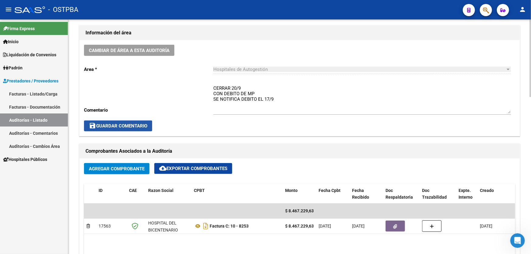
click at [122, 126] on span "save Guardar Comentario" at bounding box center [118, 125] width 58 height 5
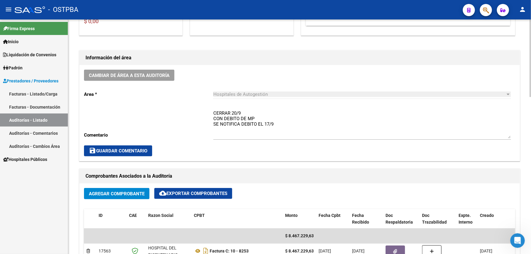
scroll to position [138, 0]
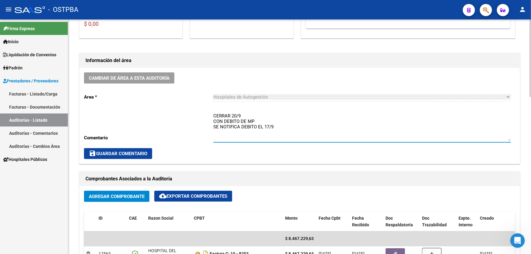
click at [260, 118] on textarea "CERRAR 20/9 CON DEBITO DE MP SE NOTIFICA DEBITO EL 17/9" at bounding box center [362, 127] width 298 height 29
type textarea "CERRAR 20/9 CON DEBITO DE MP EN CARPETA SE NOTIFICA DEBITO EL 17/9"
click at [114, 152] on span "save Guardar Comentario" at bounding box center [118, 153] width 58 height 5
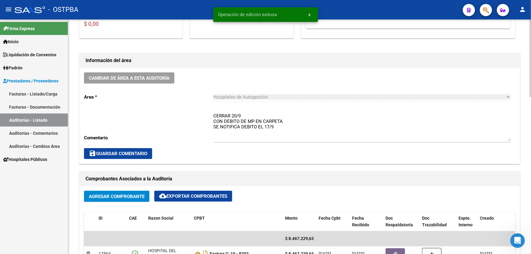
scroll to position [0, 0]
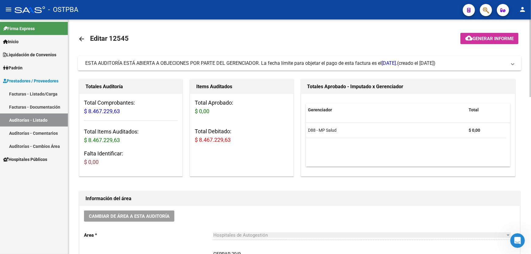
click at [80, 39] on mat-icon "arrow_back" at bounding box center [81, 38] width 7 height 7
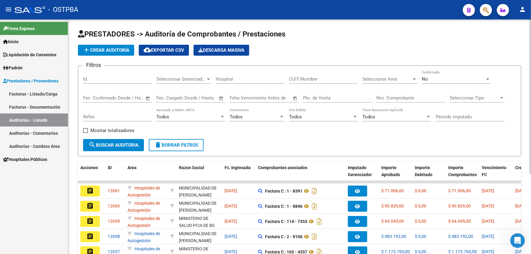
click at [440, 80] on div "No" at bounding box center [453, 78] width 63 height 5
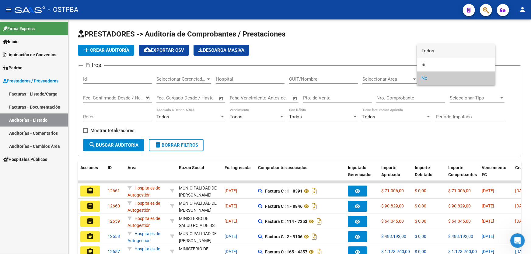
click at [444, 47] on span "Todos" at bounding box center [456, 51] width 69 height 14
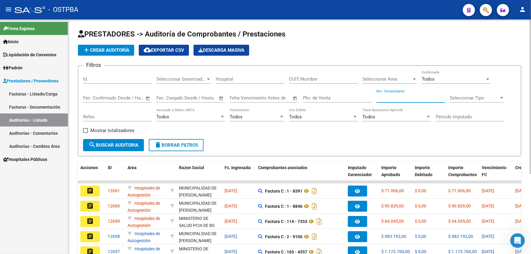
click at [393, 97] on input "Nro. Comprobante" at bounding box center [410, 97] width 69 height 5
type input "85555"
click at [114, 146] on span "search Buscar Auditoria" at bounding box center [114, 144] width 50 height 5
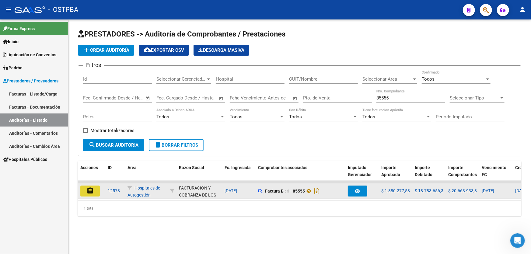
click at [94, 192] on button "assignment" at bounding box center [89, 191] width 19 height 11
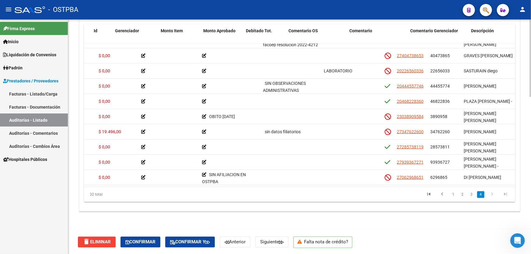
scroll to position [349, 0]
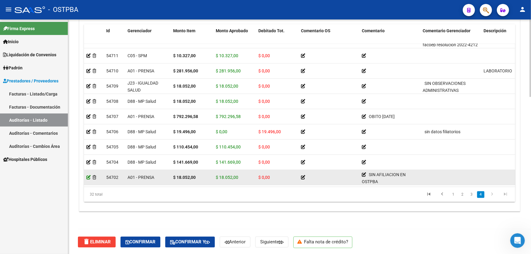
click at [89, 175] on icon at bounding box center [88, 177] width 4 height 4
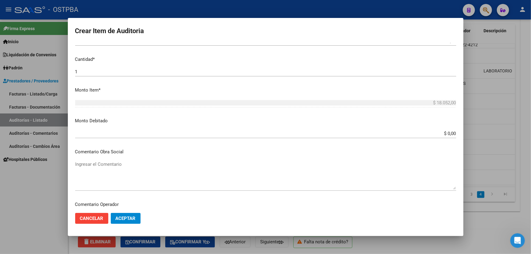
scroll to position [166, 0]
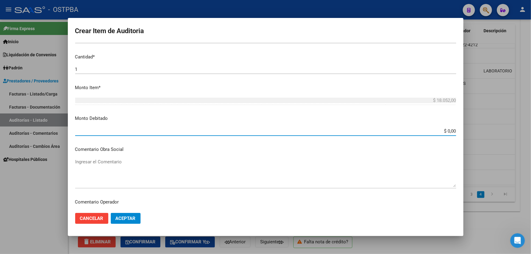
click at [452, 130] on input "$ 0,00" at bounding box center [265, 130] width 381 height 5
type input "$ 18.052,00"
click at [118, 216] on span "Aceptar" at bounding box center [126, 218] width 20 height 5
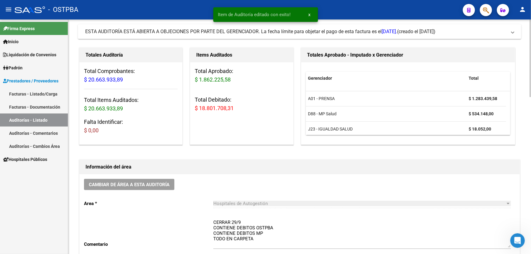
scroll to position [110, 0]
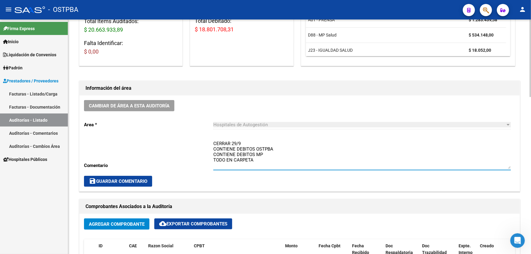
click at [256, 157] on textarea "CERRAR 29/9 CONTIENE DEBITOS OSTPBA CONTIENE DEBITOS MP TODO EN CARPETA" at bounding box center [362, 154] width 298 height 29
type textarea "CERRAR 29/9 CONTIENE DEBITOS OSTPBA CONTIENE DEBITOS MP SE INFORMA DEBITO A FAC…"
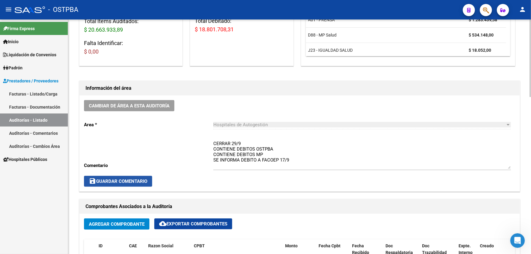
click at [122, 180] on span "save Guardar Comentario" at bounding box center [118, 181] width 58 height 5
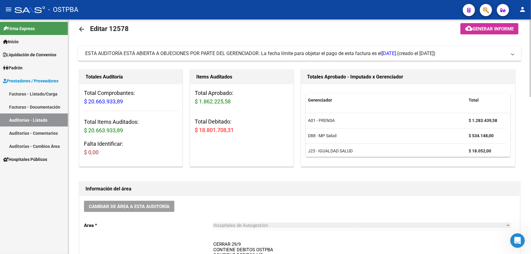
scroll to position [0, 0]
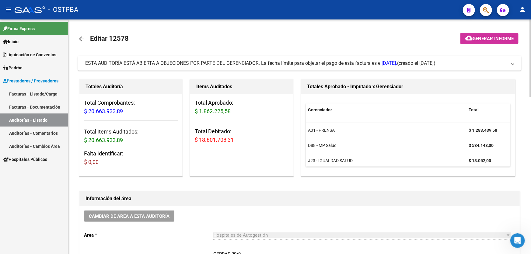
click at [79, 38] on mat-icon "arrow_back" at bounding box center [81, 38] width 7 height 7
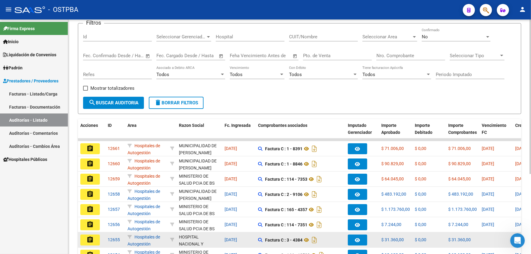
scroll to position [121, 0]
